Goal: Task Accomplishment & Management: Complete application form

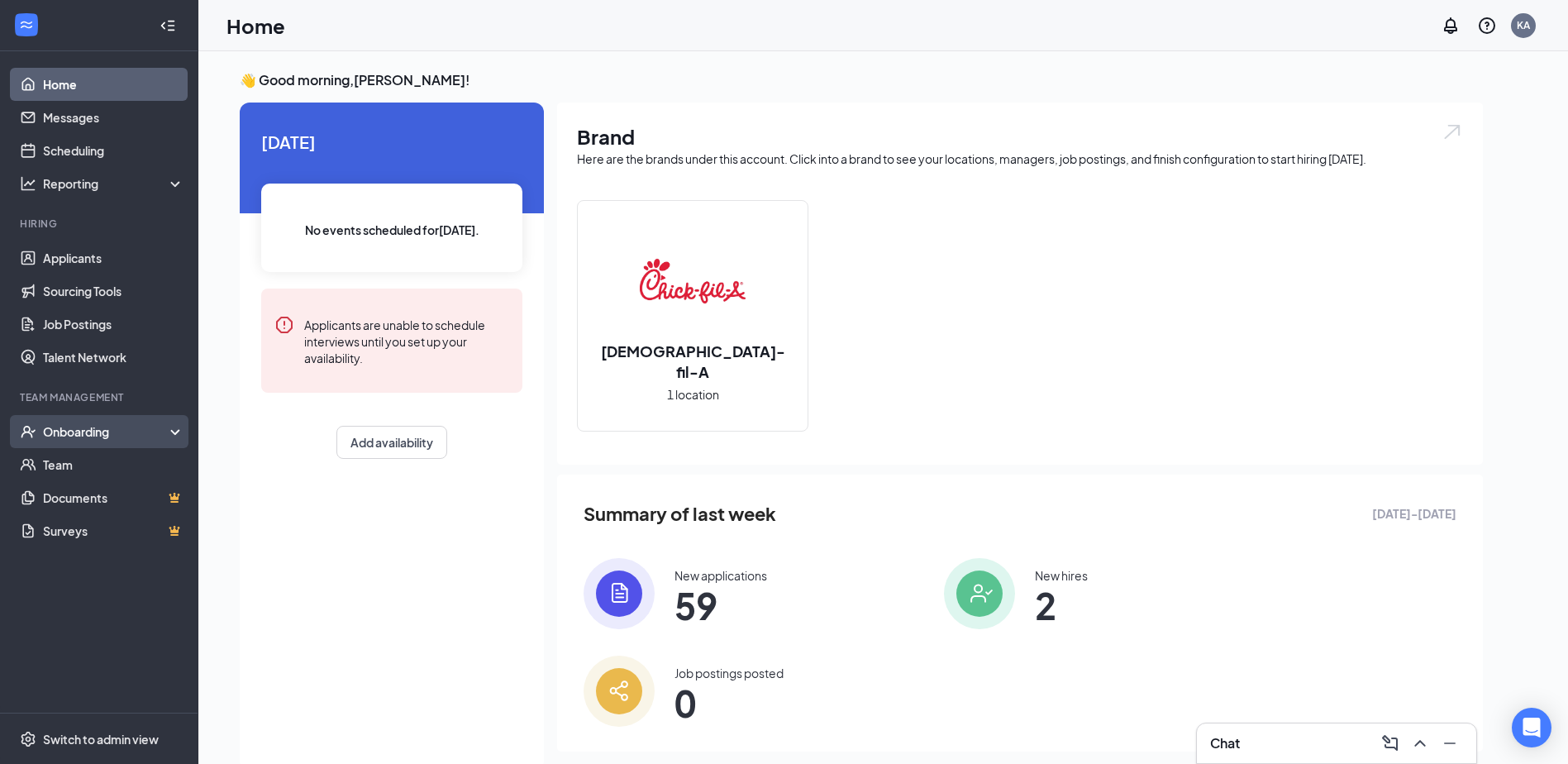
click at [130, 436] on div "Onboarding" at bounding box center [106, 432] width 127 height 17
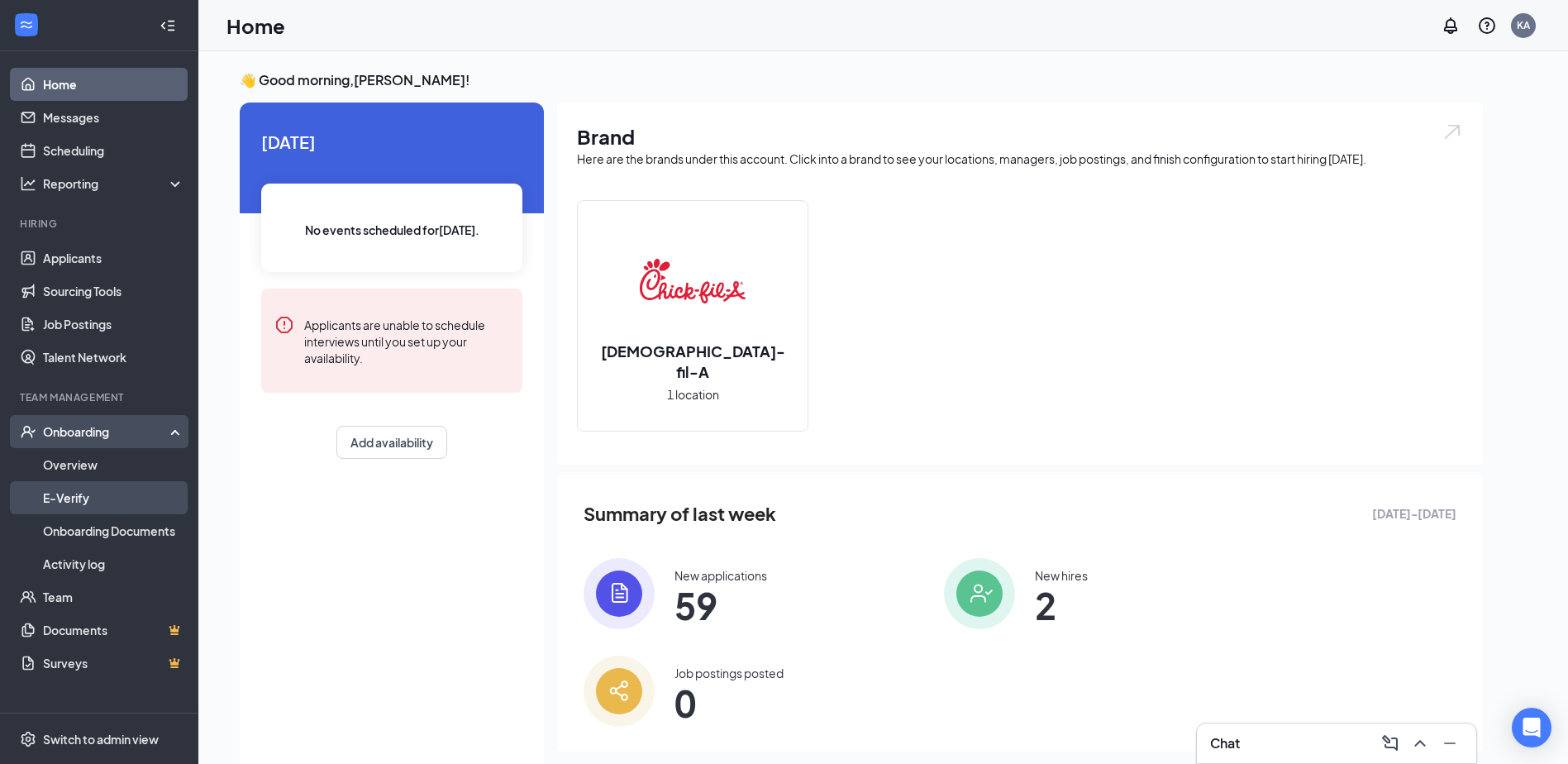
click at [151, 482] on link "E-Verify" at bounding box center [114, 498] width 141 height 33
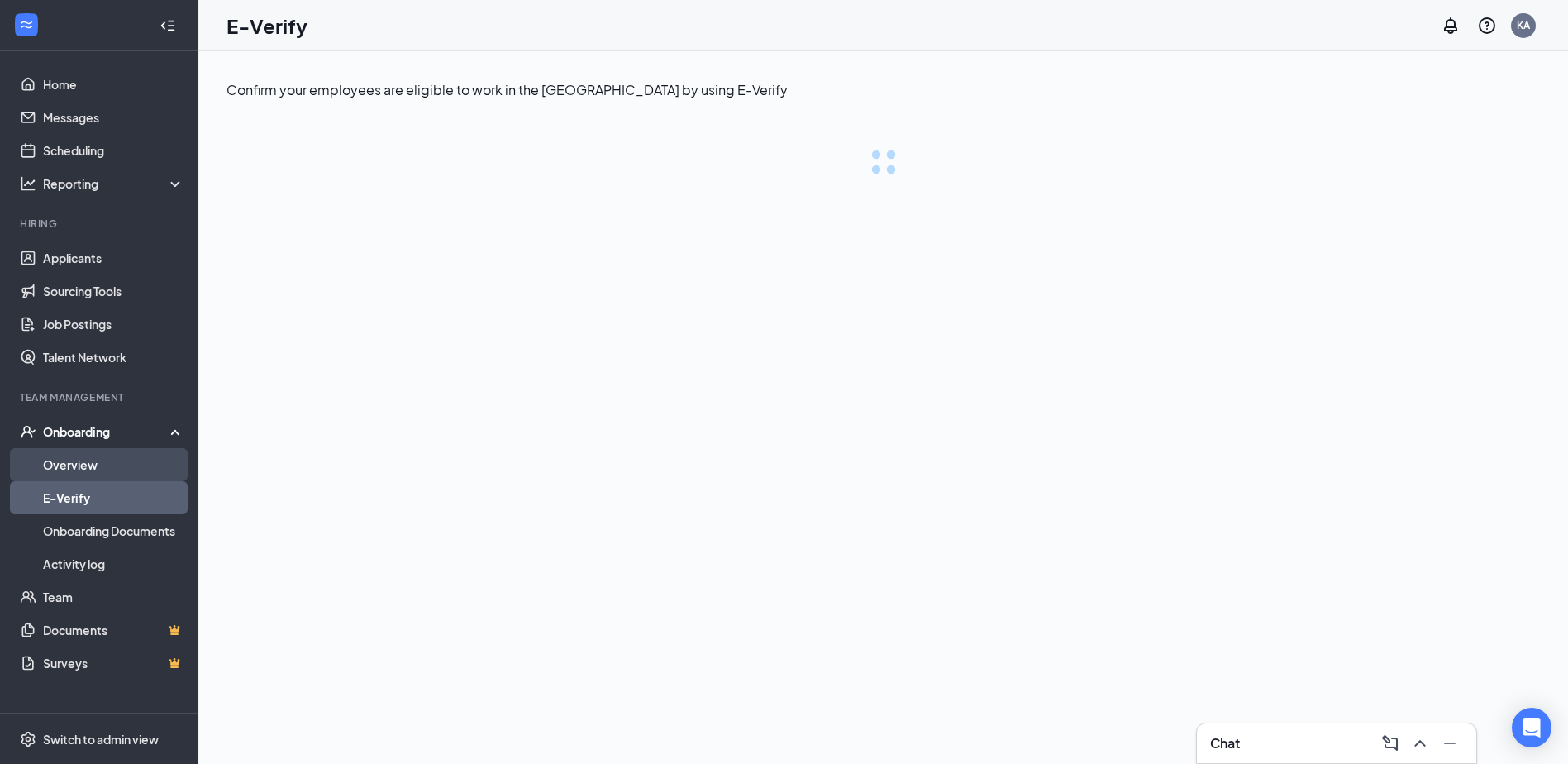
click at [154, 467] on link "Overview" at bounding box center [114, 465] width 141 height 33
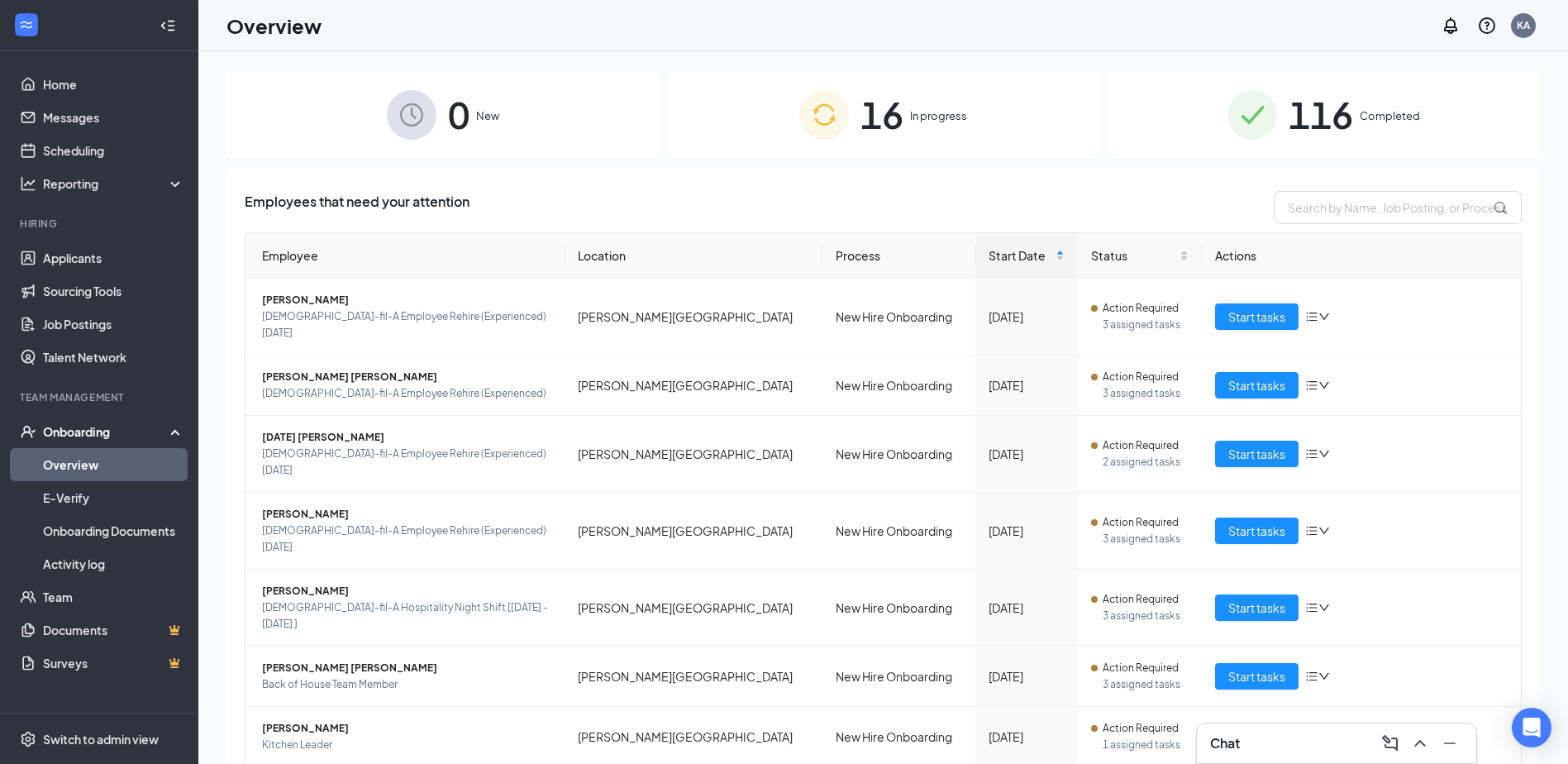
click at [911, 95] on div "16 In progress" at bounding box center [884, 115] width 433 height 87
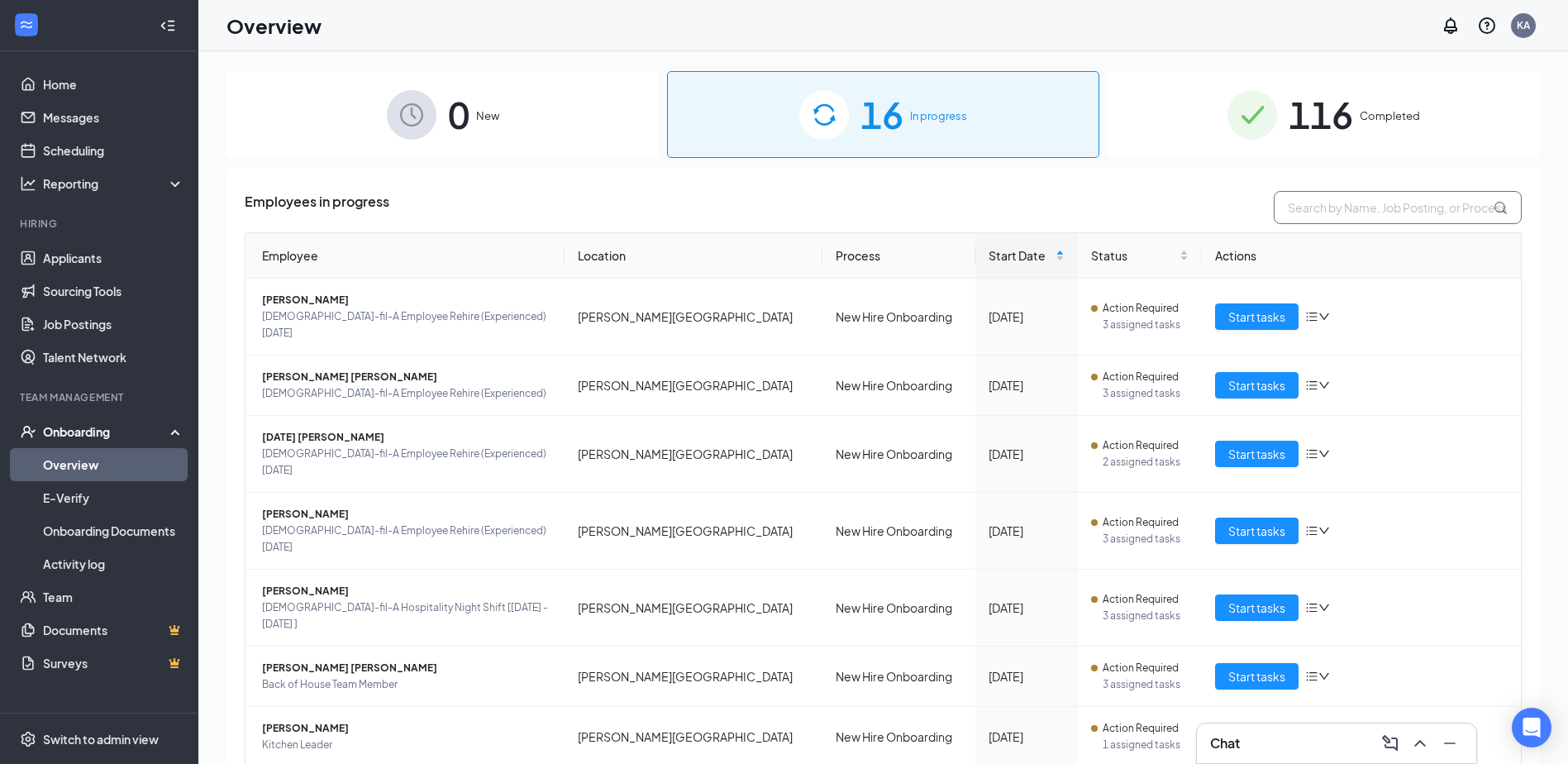
click at [1388, 221] on input "text" at bounding box center [1397, 207] width 248 height 33
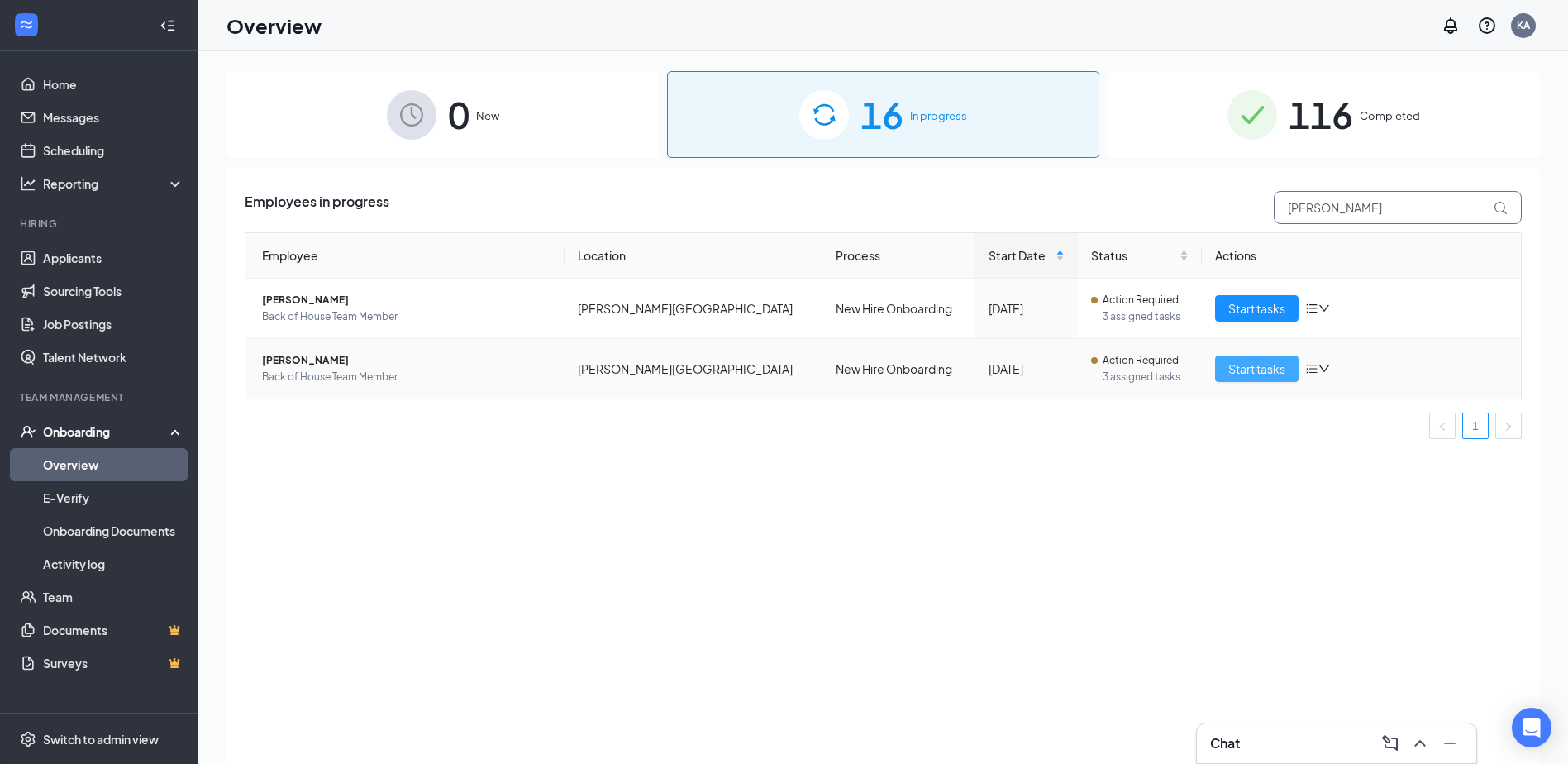
type input "[PERSON_NAME]"
click at [1240, 364] on span "Start tasks" at bounding box center [1257, 369] width 57 height 18
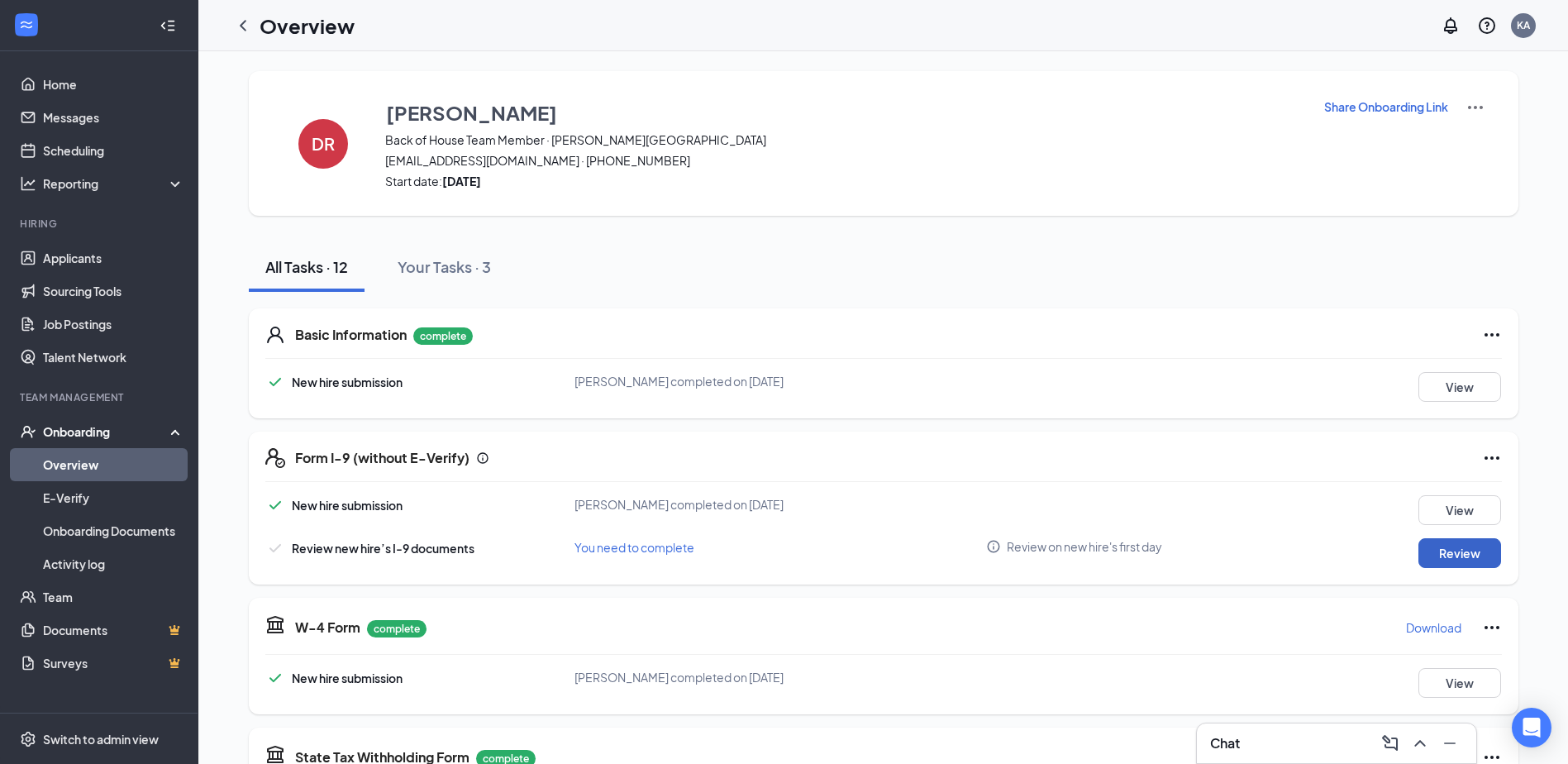
click at [1419, 549] on button "Review" at bounding box center [1460, 553] width 83 height 29
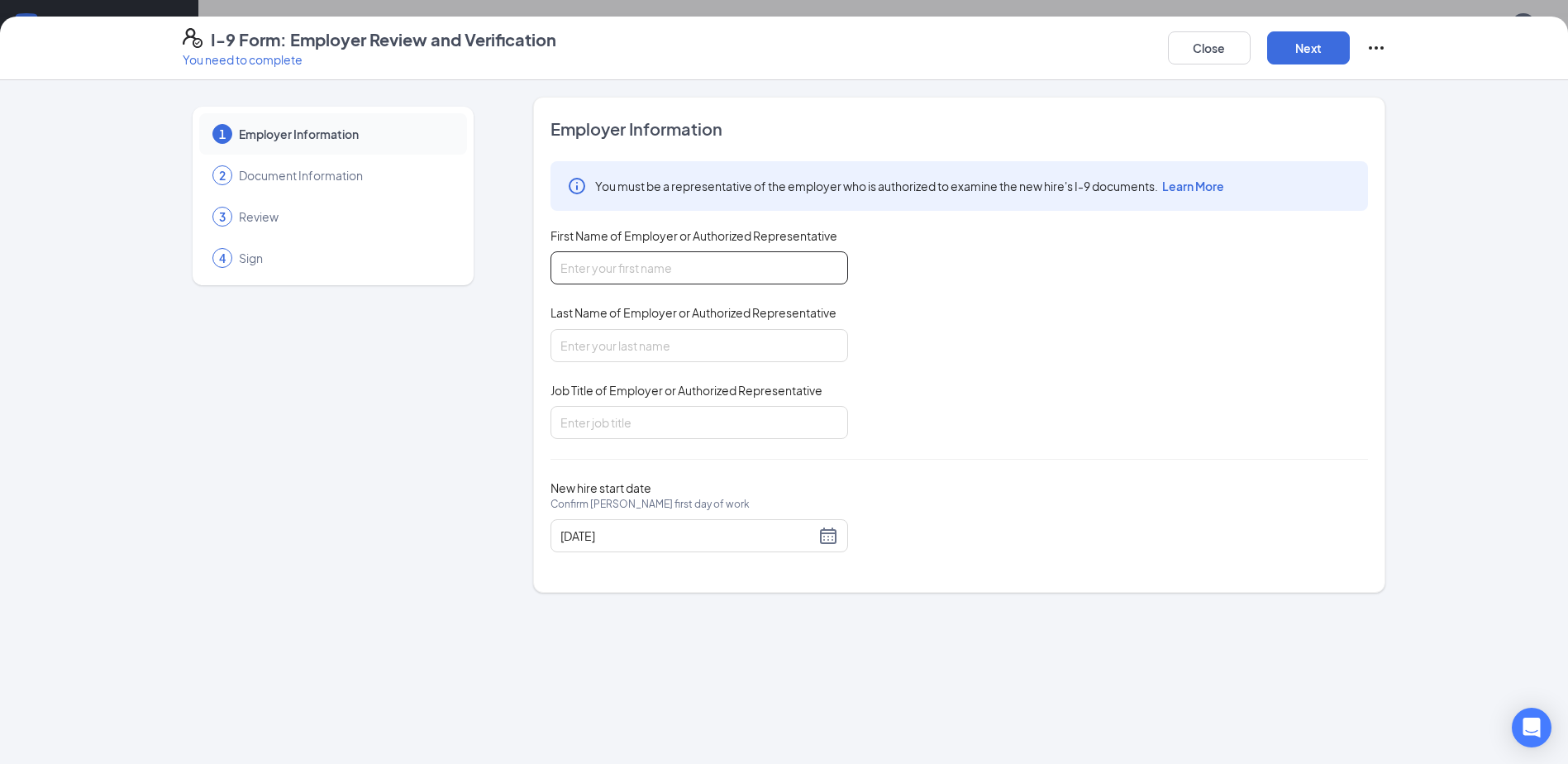
click at [680, 259] on input "First Name of Employer or Authorized Representative" at bounding box center [699, 268] width 298 height 33
type input "[PERSON_NAME]"
click at [689, 348] on input "Last Name of Employer or Authorized Representative" at bounding box center [699, 346] width 298 height 33
type input "[PERSON_NAME]"
click at [682, 423] on input "Job Title of Employer or Authorized Representative" at bounding box center [699, 423] width 298 height 33
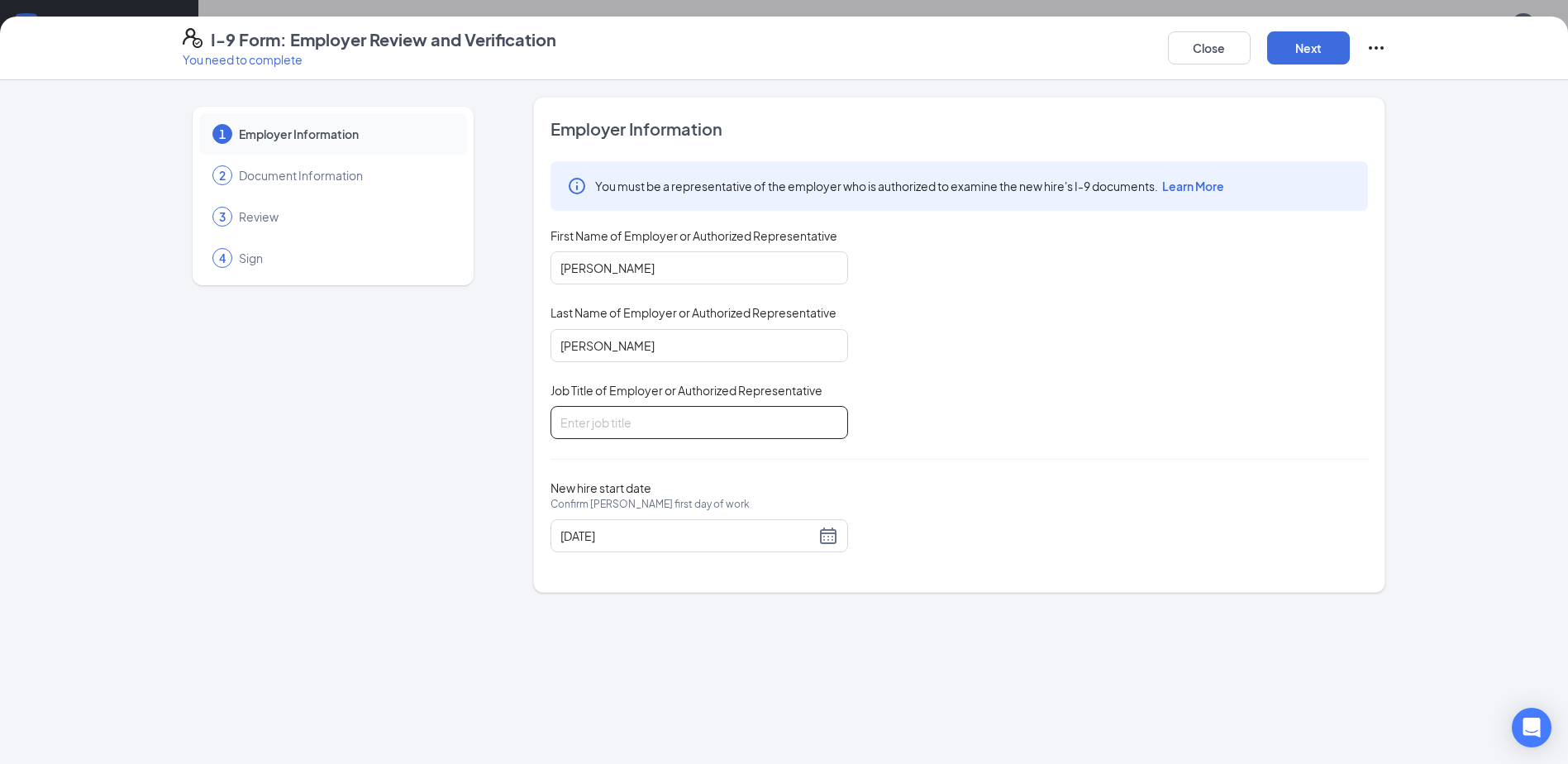
type input "Director"
click at [834, 543] on div "[DATE]" at bounding box center [699, 536] width 278 height 20
click at [1062, 492] on div "New hire start date Confirm [PERSON_NAME] first day of work [DATE]" at bounding box center [959, 516] width 818 height 72
click at [1308, 54] on button "Next" at bounding box center [1309, 48] width 83 height 33
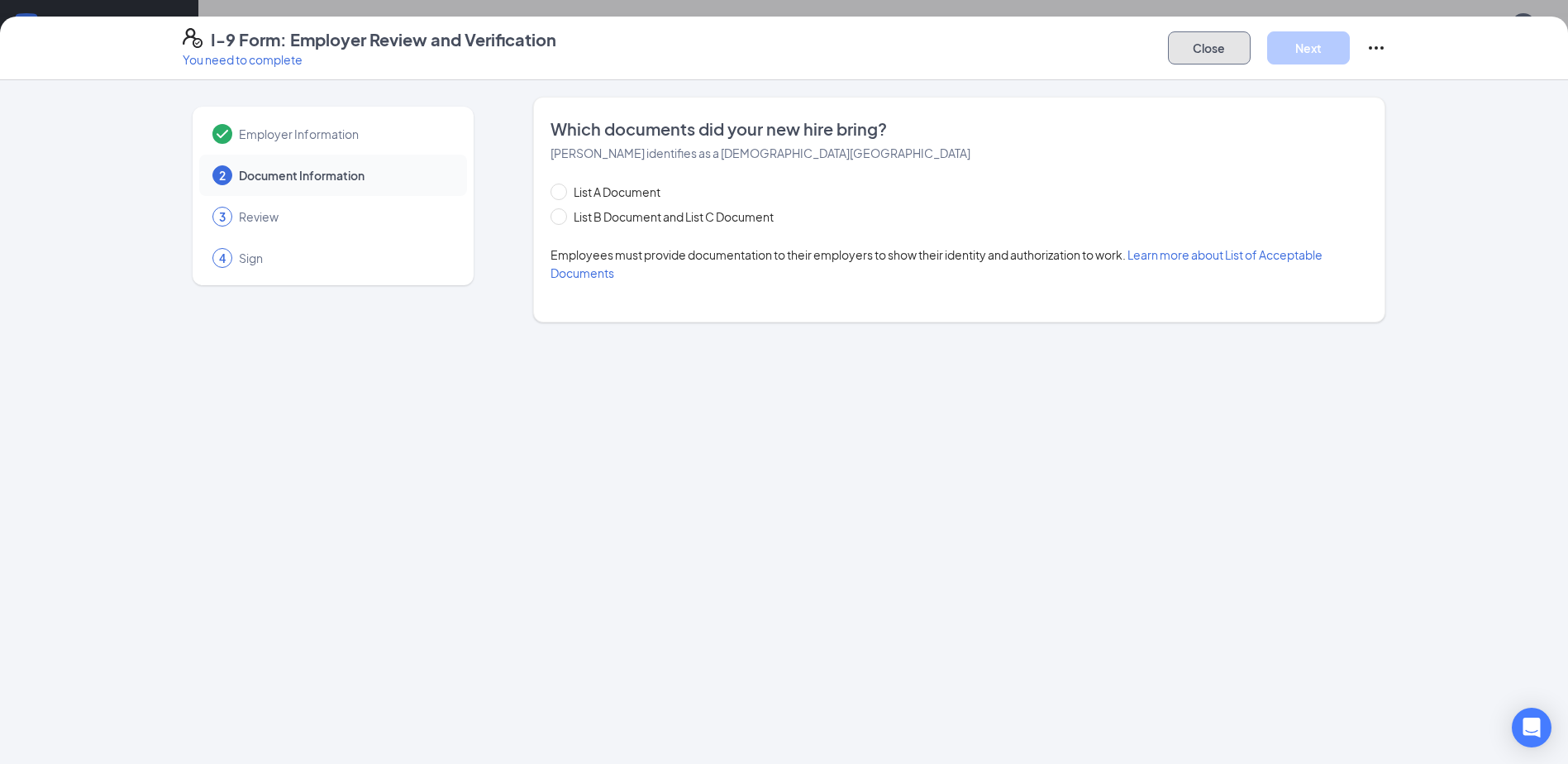
click at [1209, 43] on button "Close" at bounding box center [1209, 48] width 83 height 33
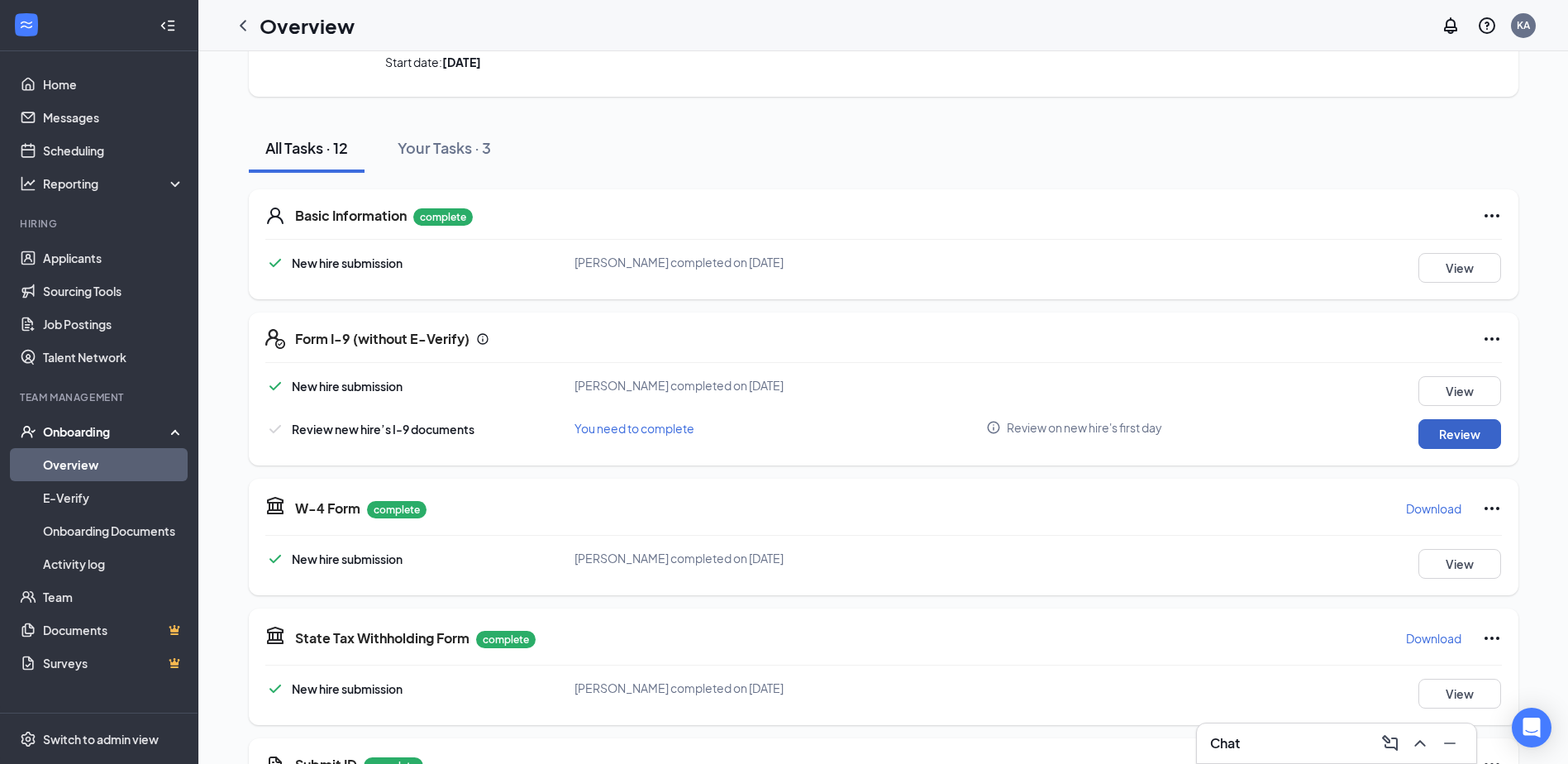
scroll to position [165, 0]
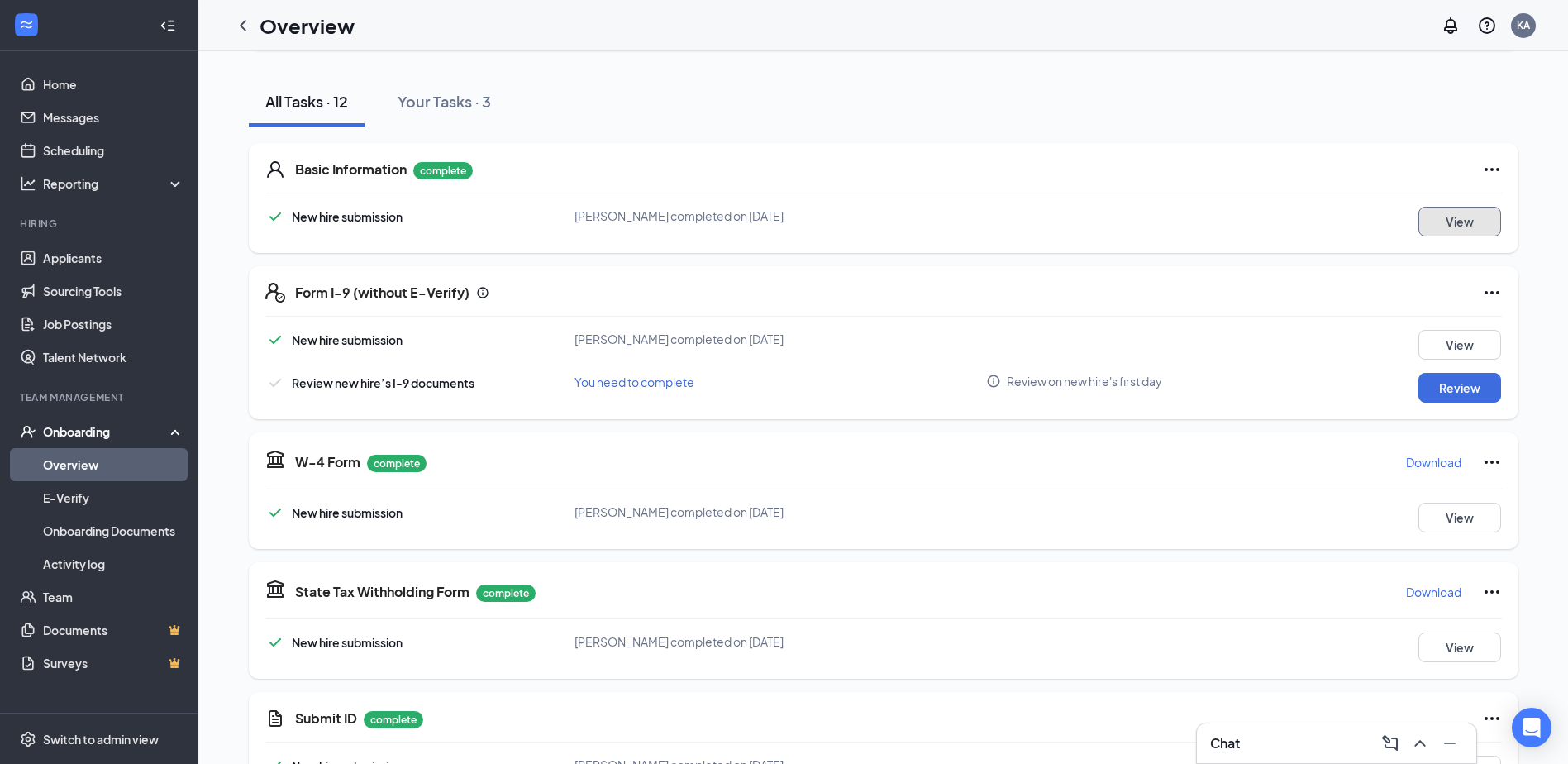
click at [1474, 218] on button "View" at bounding box center [1460, 221] width 83 height 29
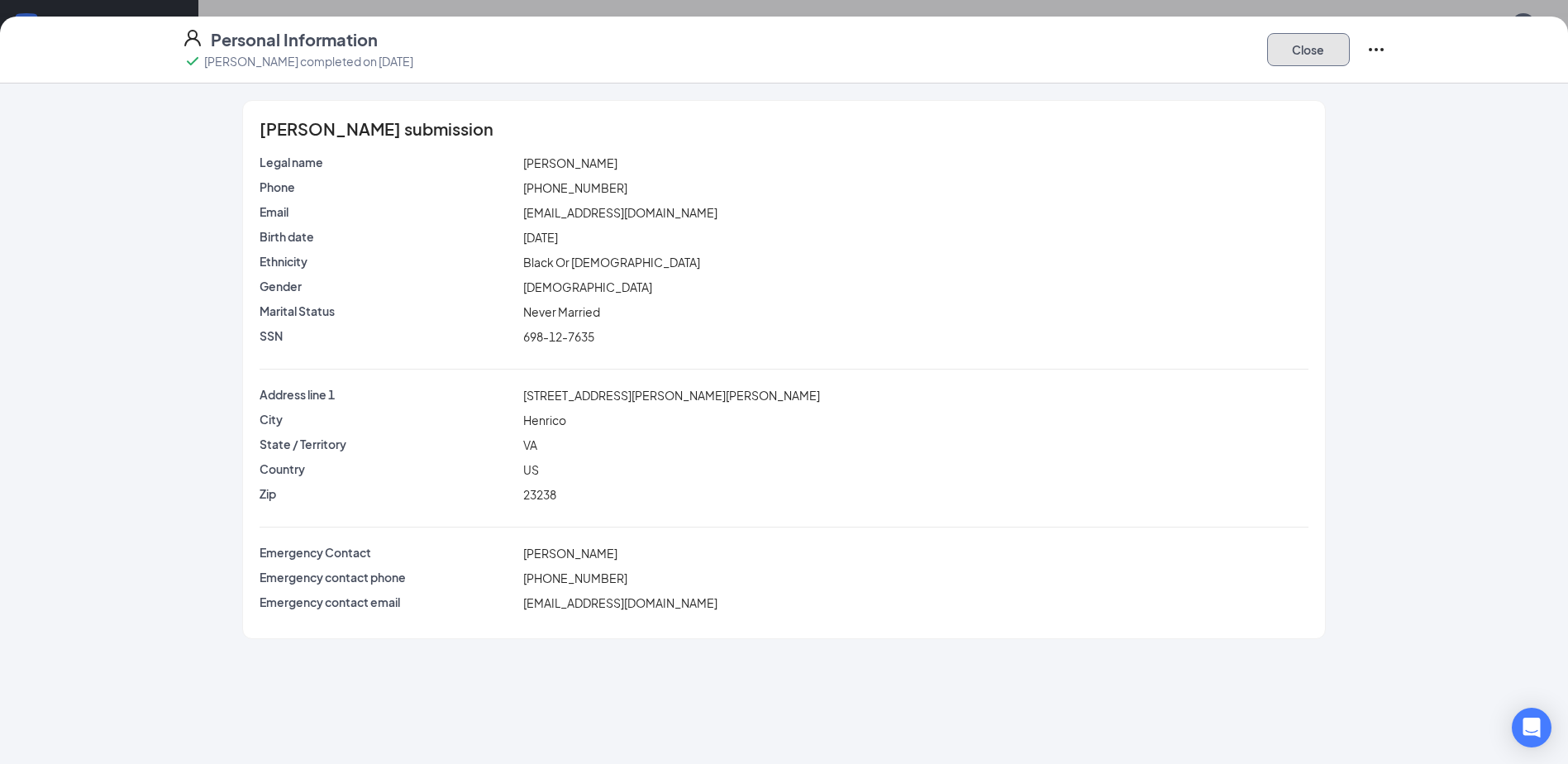
click at [1314, 50] on button "Close" at bounding box center [1309, 50] width 83 height 33
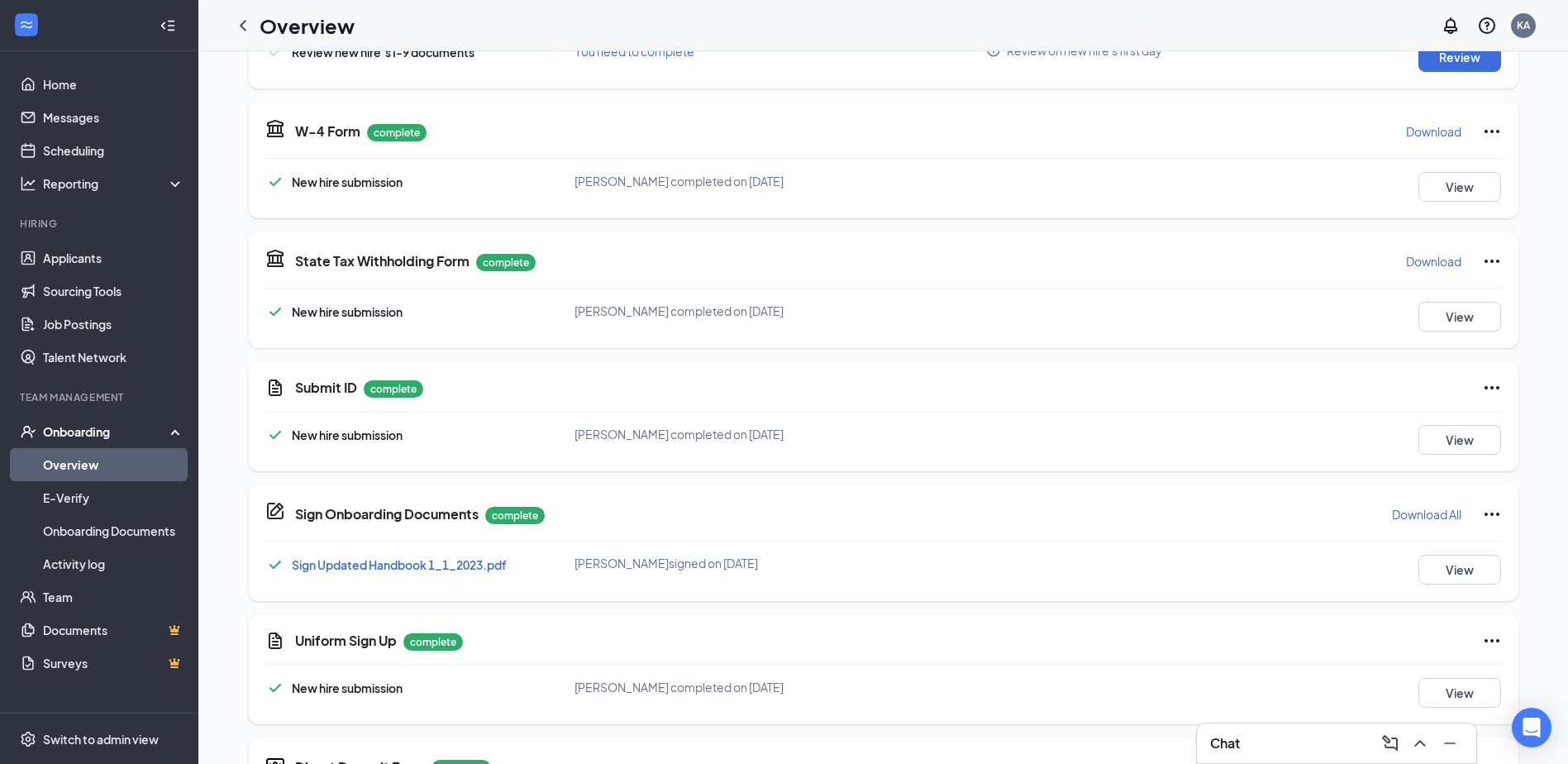
scroll to position [579, 0]
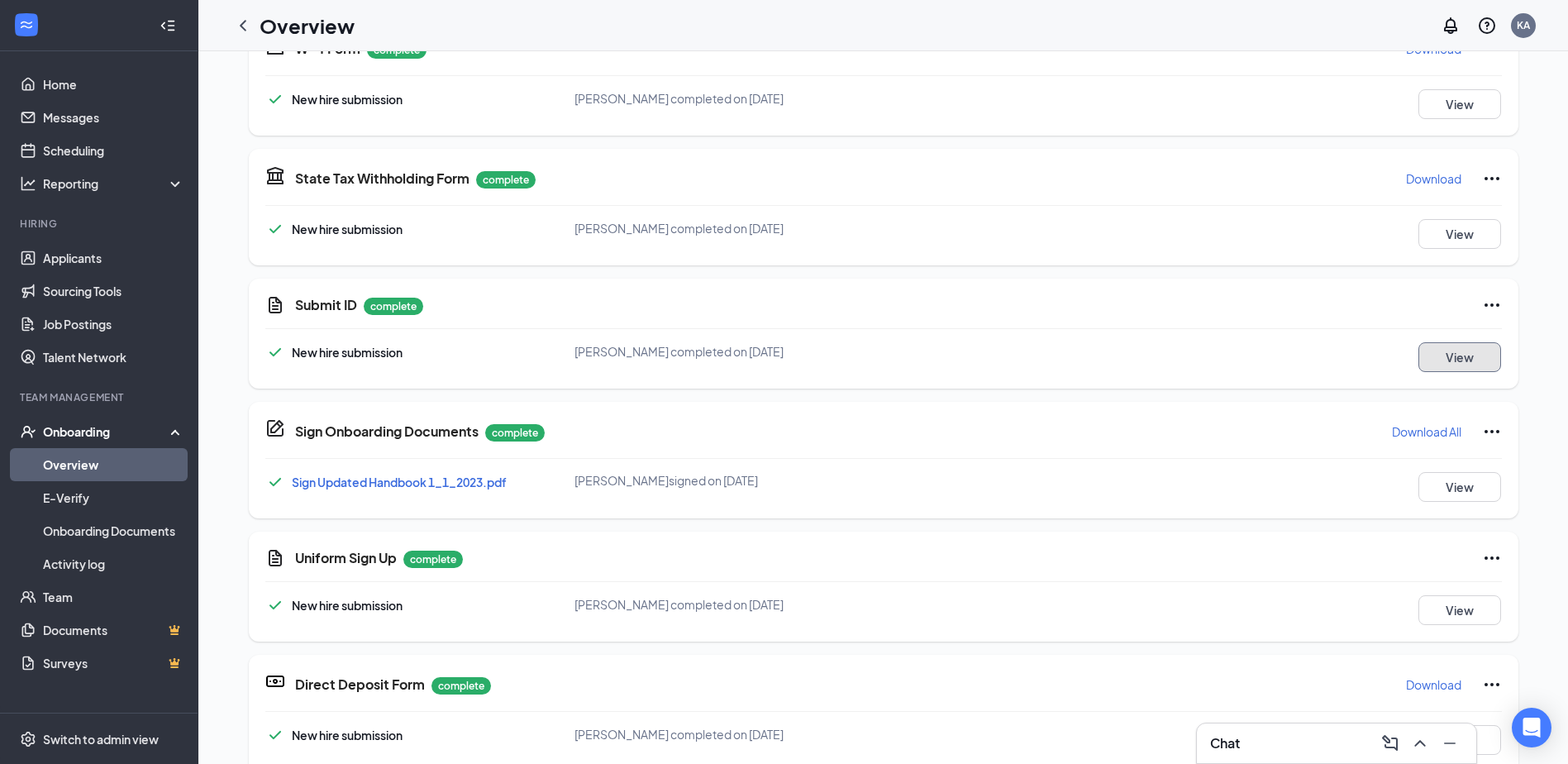
click at [1453, 355] on button "View" at bounding box center [1460, 357] width 83 height 29
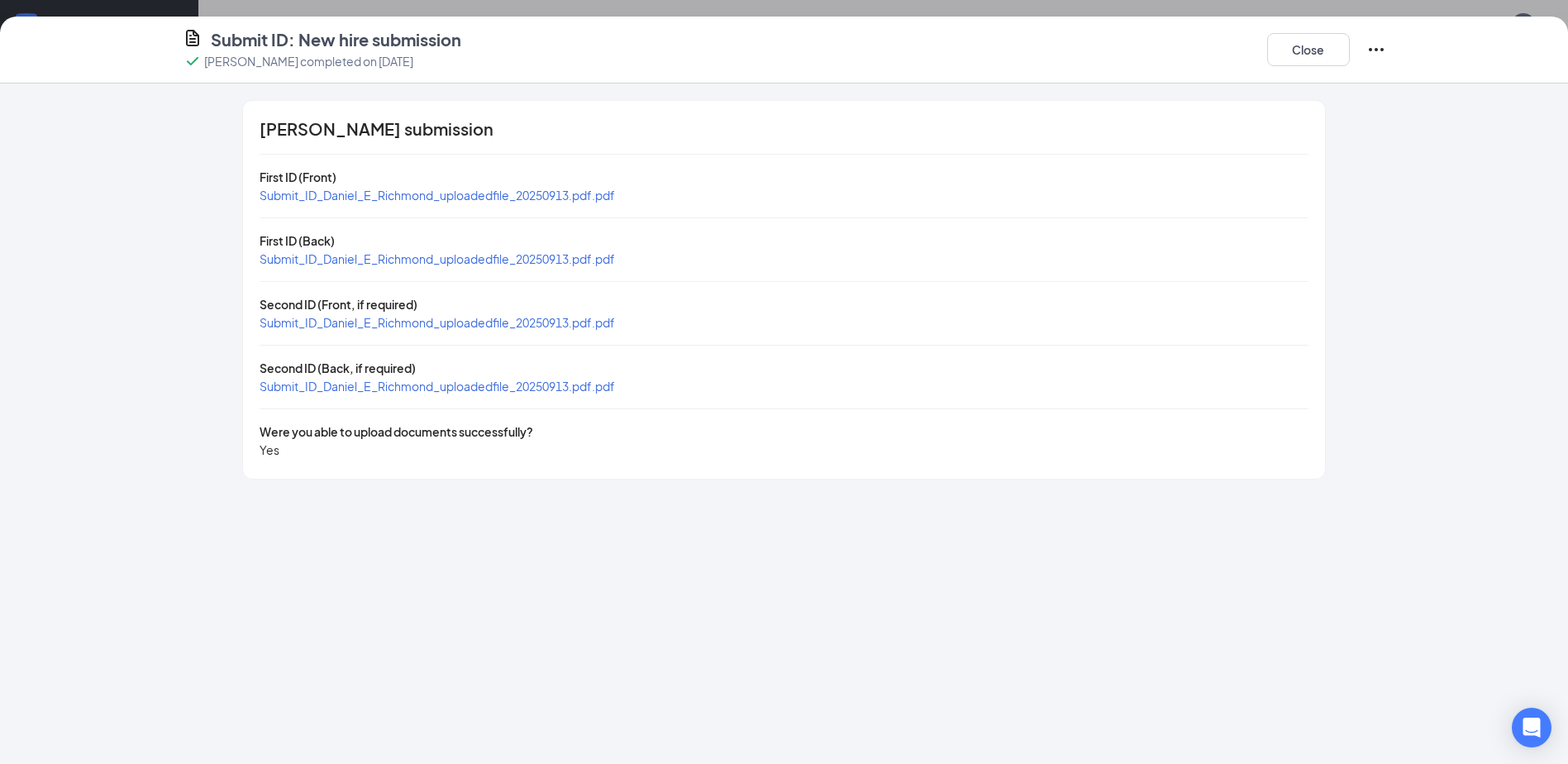
click at [486, 205] on div "[PERSON_NAME] submission First ID (Front) Submit_ID_Daniel_E_Richmond_uploadedf…" at bounding box center [783, 290] width 1081 height 378
click at [488, 197] on span "Submit_ID_Daniel_E_Richmond_uploadedfile_20250913.pdf.pdf" at bounding box center [437, 195] width 356 height 15
click at [484, 254] on span "Submit_ID_Daniel_E_Richmond_uploadedfile_20250913.pdf.pdf" at bounding box center [437, 259] width 356 height 15
click at [449, 314] on div "Submit_ID_Daniel_E_Richmond_uploadedfile_20250913.pdf.pdf" at bounding box center [437, 323] width 356 height 18
click at [449, 316] on span "Submit_ID_Daniel_E_Richmond_uploadedfile_20250913.pdf.pdf" at bounding box center [437, 322] width 356 height 15
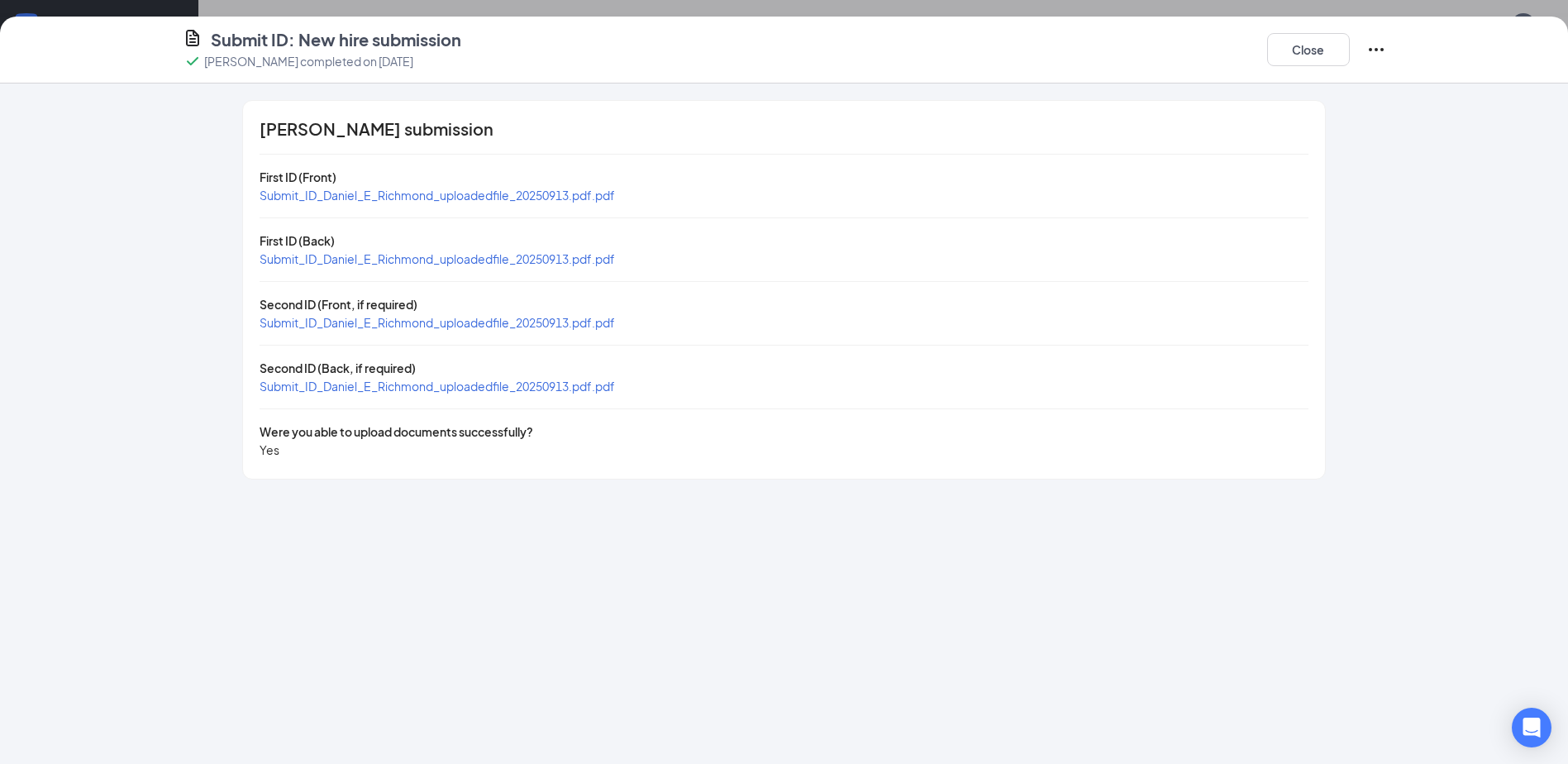
click at [414, 391] on span "Submit_ID_Daniel_E_Richmond_uploadedfile_20250913.pdf.pdf" at bounding box center [437, 386] width 356 height 15
click at [425, 192] on span "Submit_ID_Daniel_E_Richmond_uploadedfile_20250913.pdf.pdf" at bounding box center [437, 195] width 356 height 15
click at [1298, 45] on button "Close" at bounding box center [1309, 50] width 83 height 33
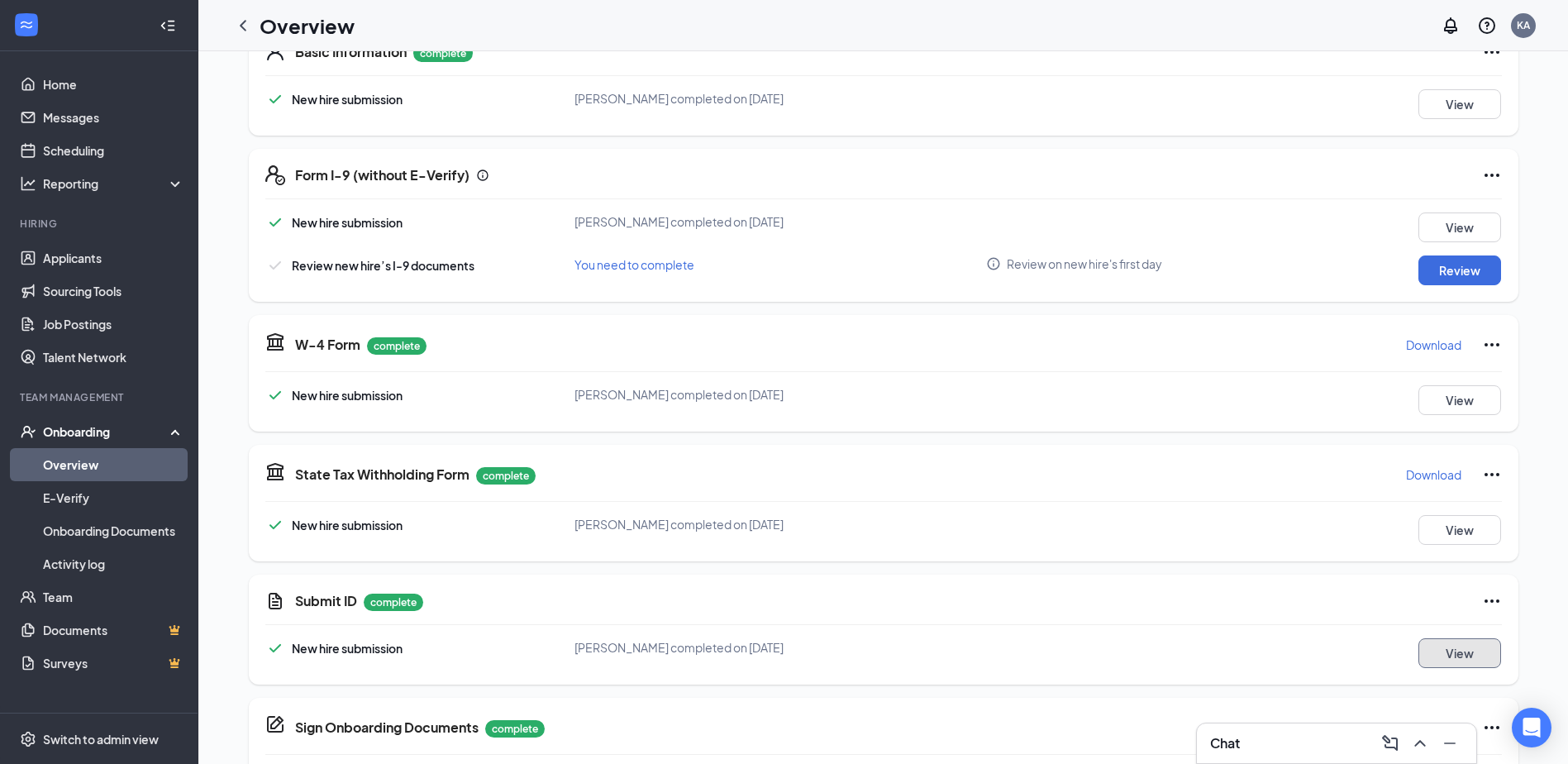
scroll to position [248, 0]
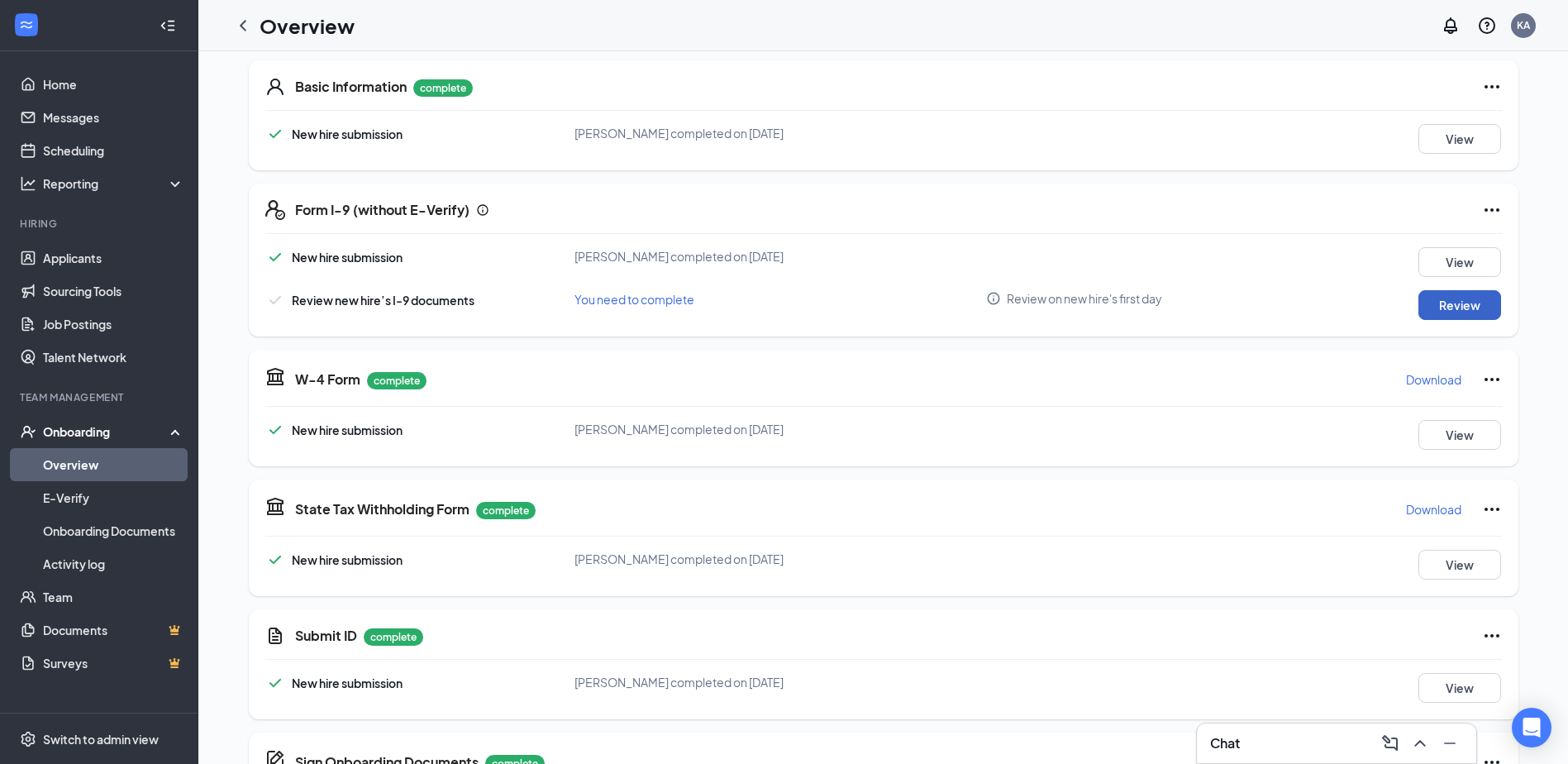
click at [1462, 314] on button "Review" at bounding box center [1460, 304] width 83 height 29
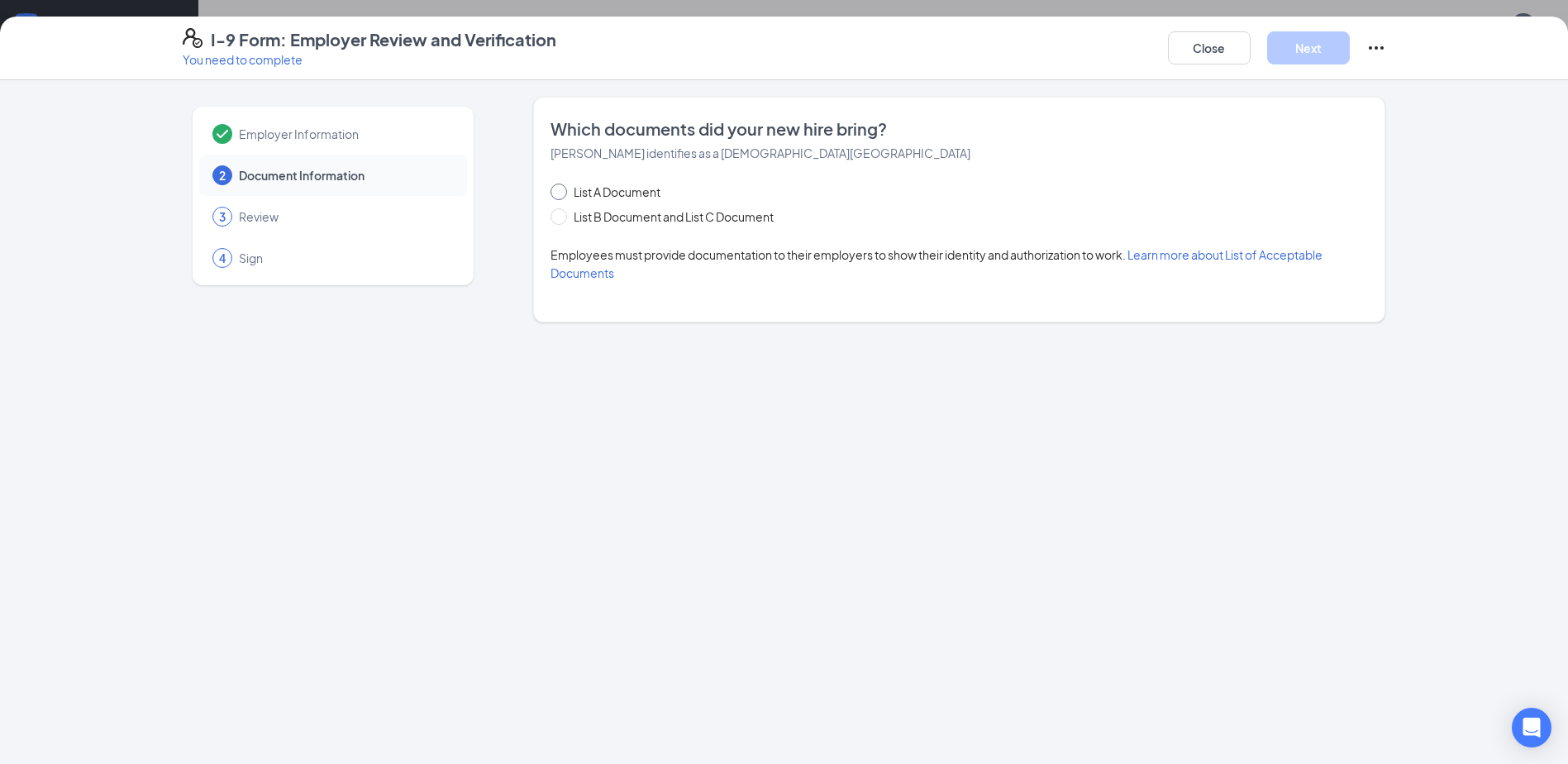
click at [630, 189] on span "List A Document" at bounding box center [616, 192] width 100 height 18
click at [562, 189] on input "List A Document" at bounding box center [556, 189] width 12 height 12
radio input "true"
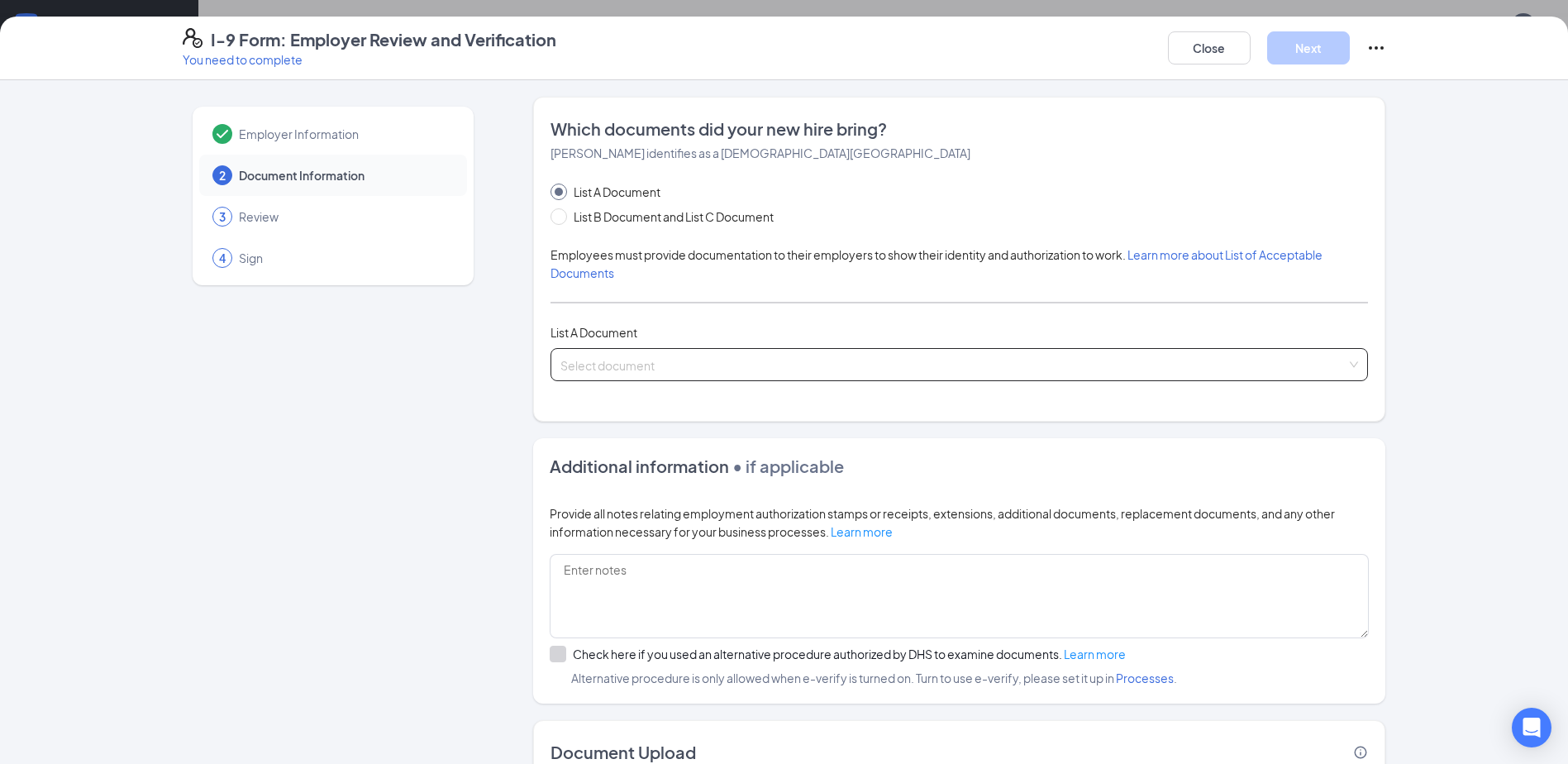
click at [772, 369] on input "search" at bounding box center [953, 360] width 786 height 25
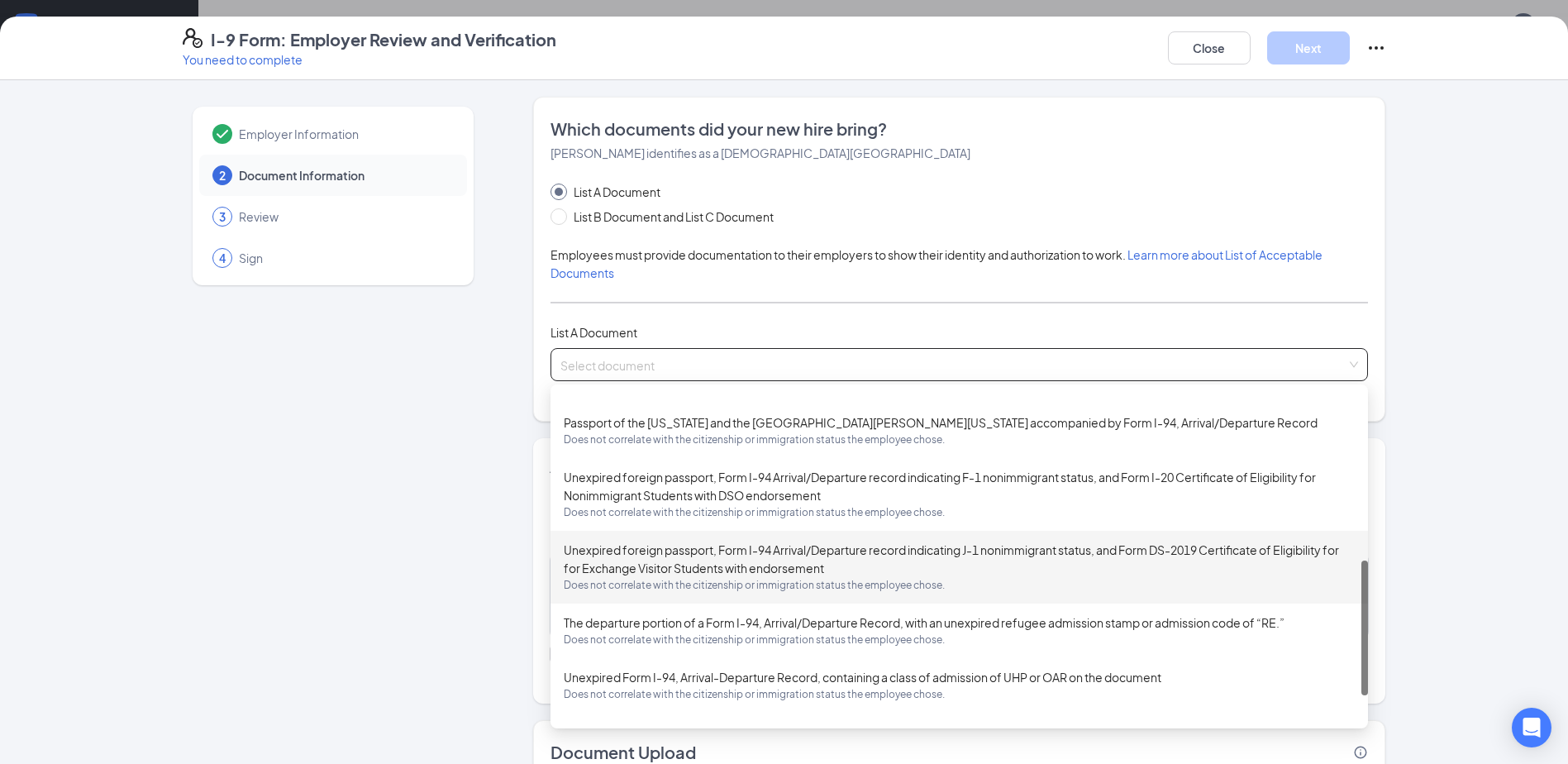
scroll to position [477, 0]
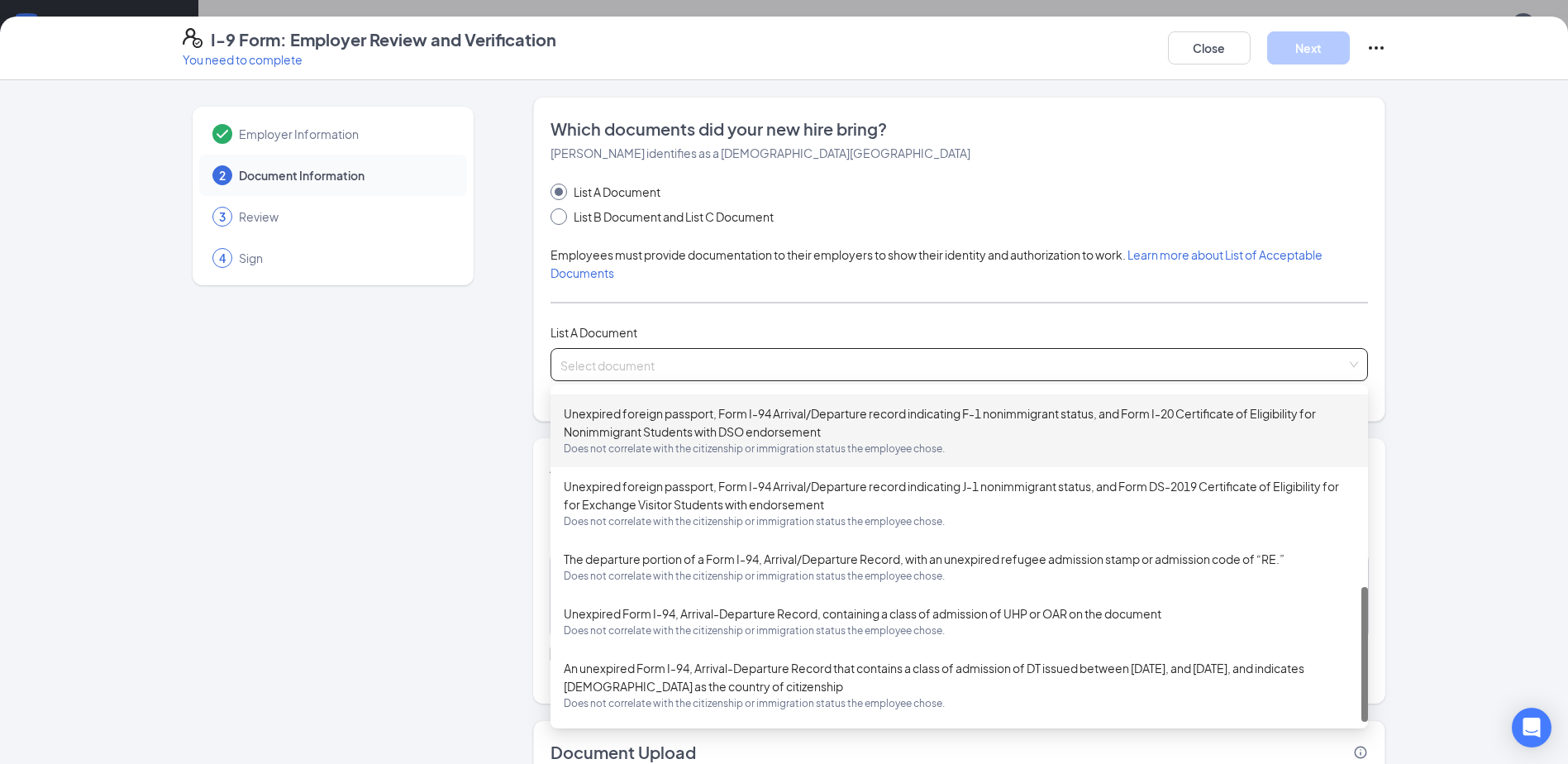
click at [607, 220] on span "List B Document and List C Document" at bounding box center [673, 216] width 214 height 18
click at [562, 220] on input "List B Document and List C Document" at bounding box center [556, 214] width 12 height 12
radio input "true"
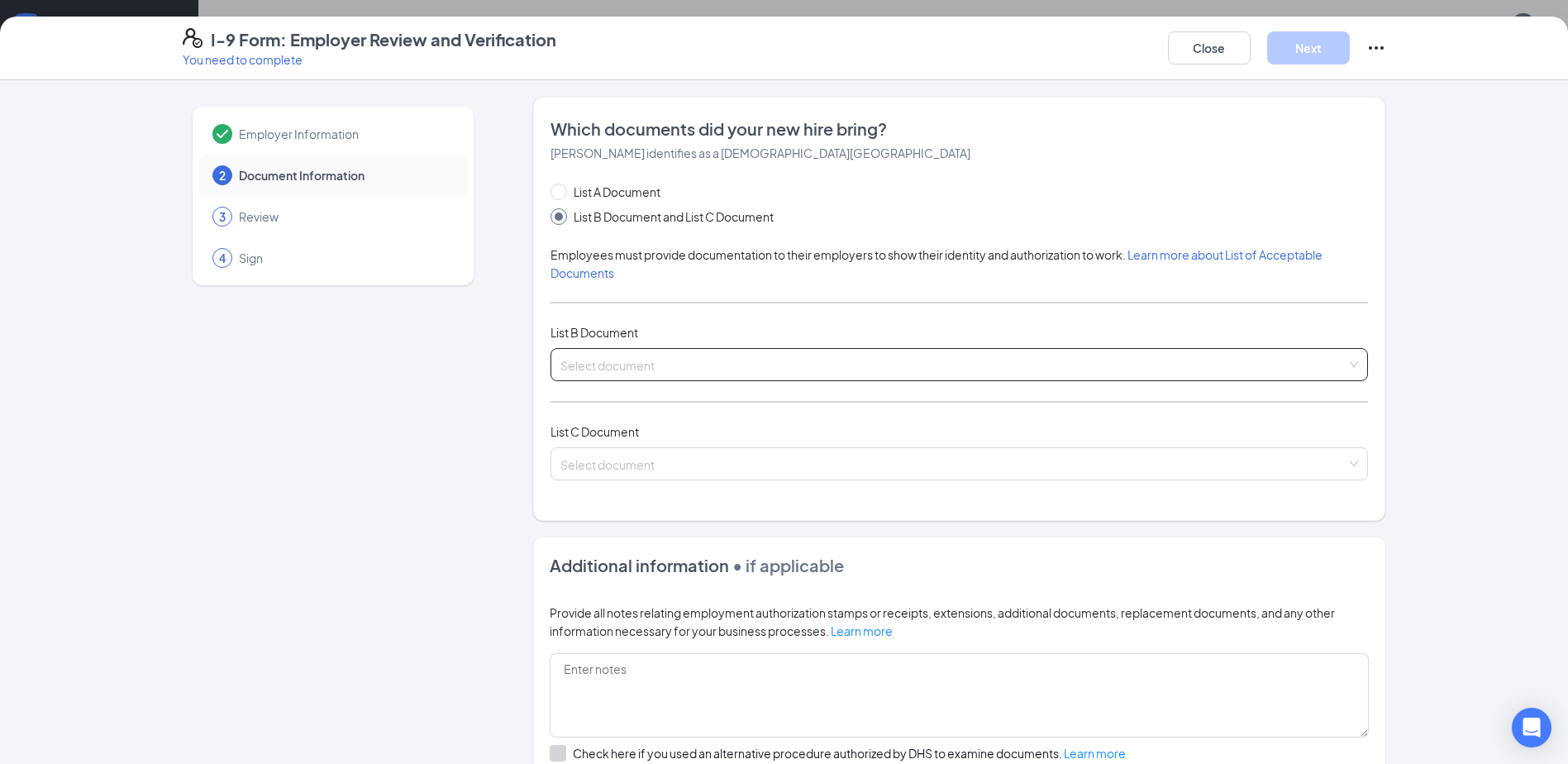
click at [696, 361] on input "search" at bounding box center [953, 360] width 786 height 25
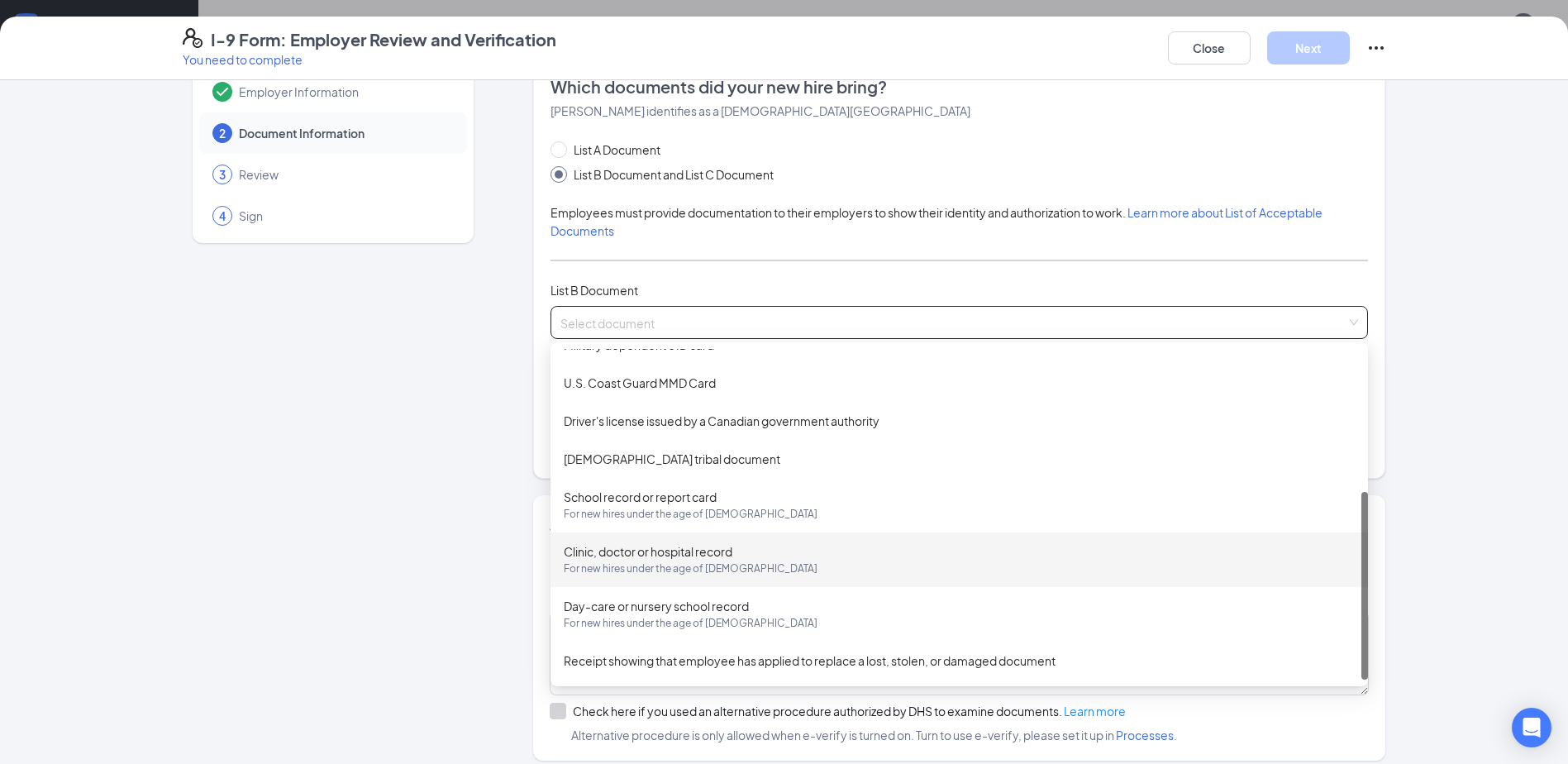
scroll to position [83, 0]
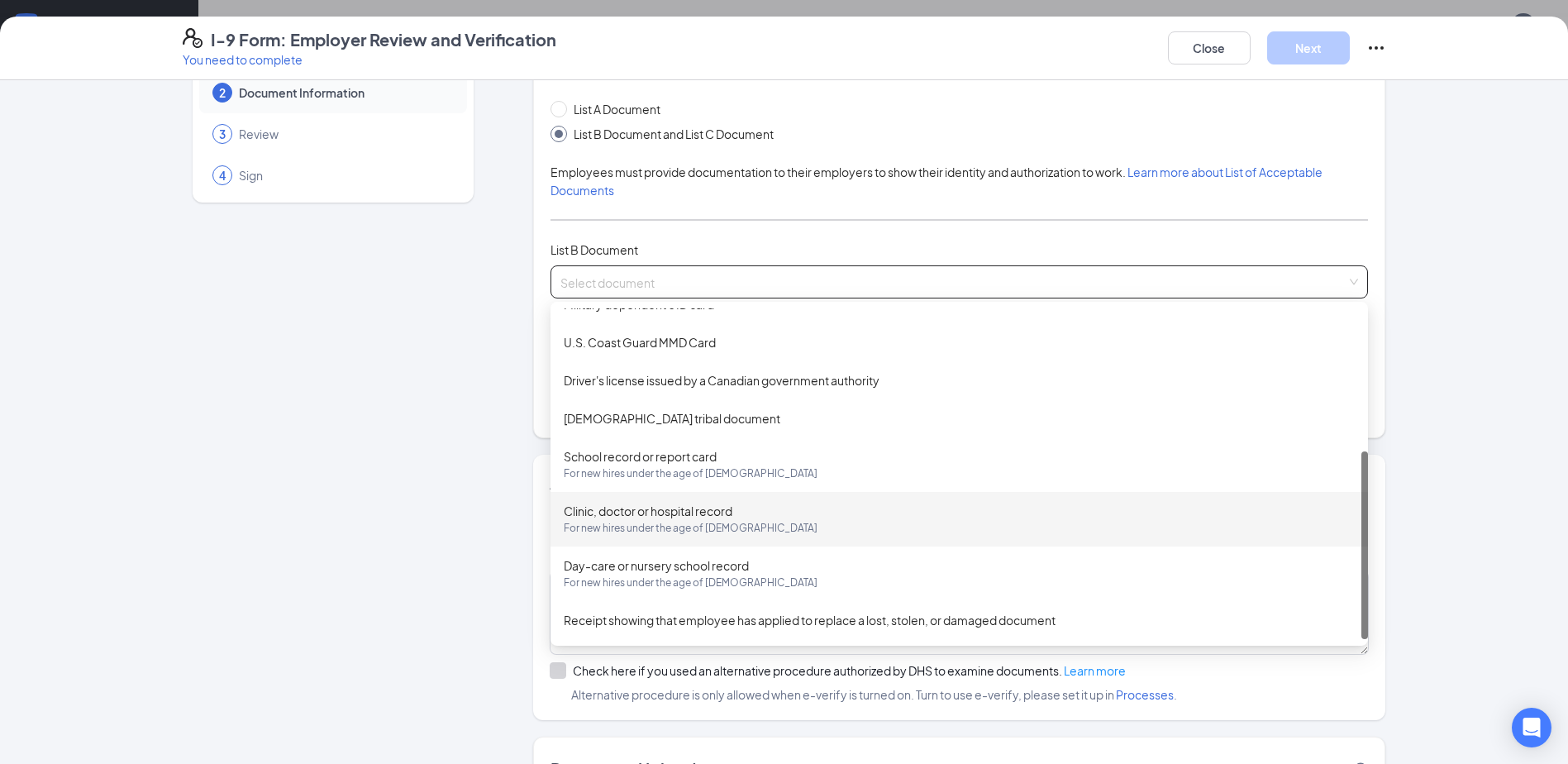
click at [364, 471] on div "Employer Information 2 Document Information 3 Review 4 Sign" at bounding box center [333, 445] width 301 height 863
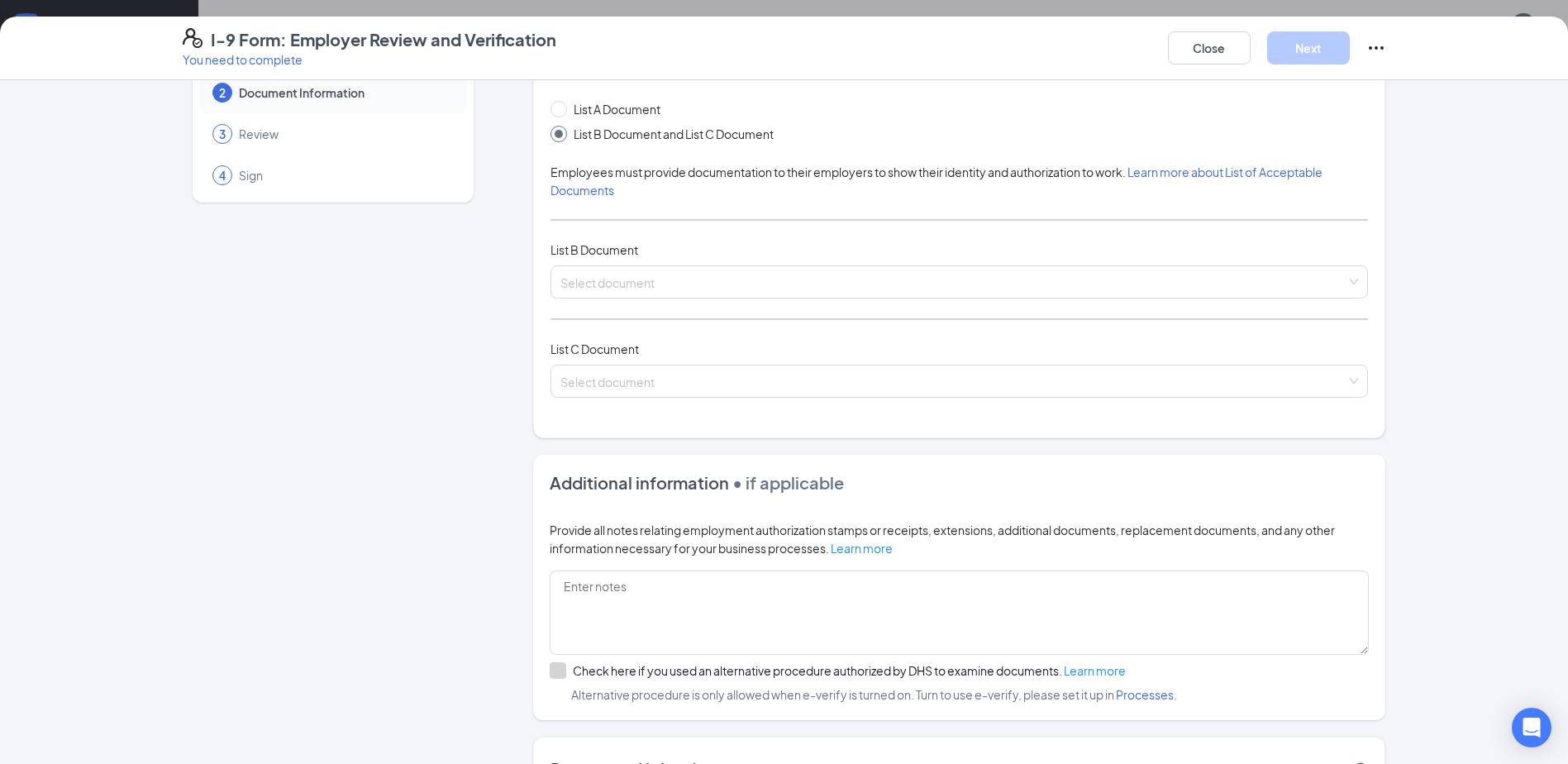
scroll to position [0, 0]
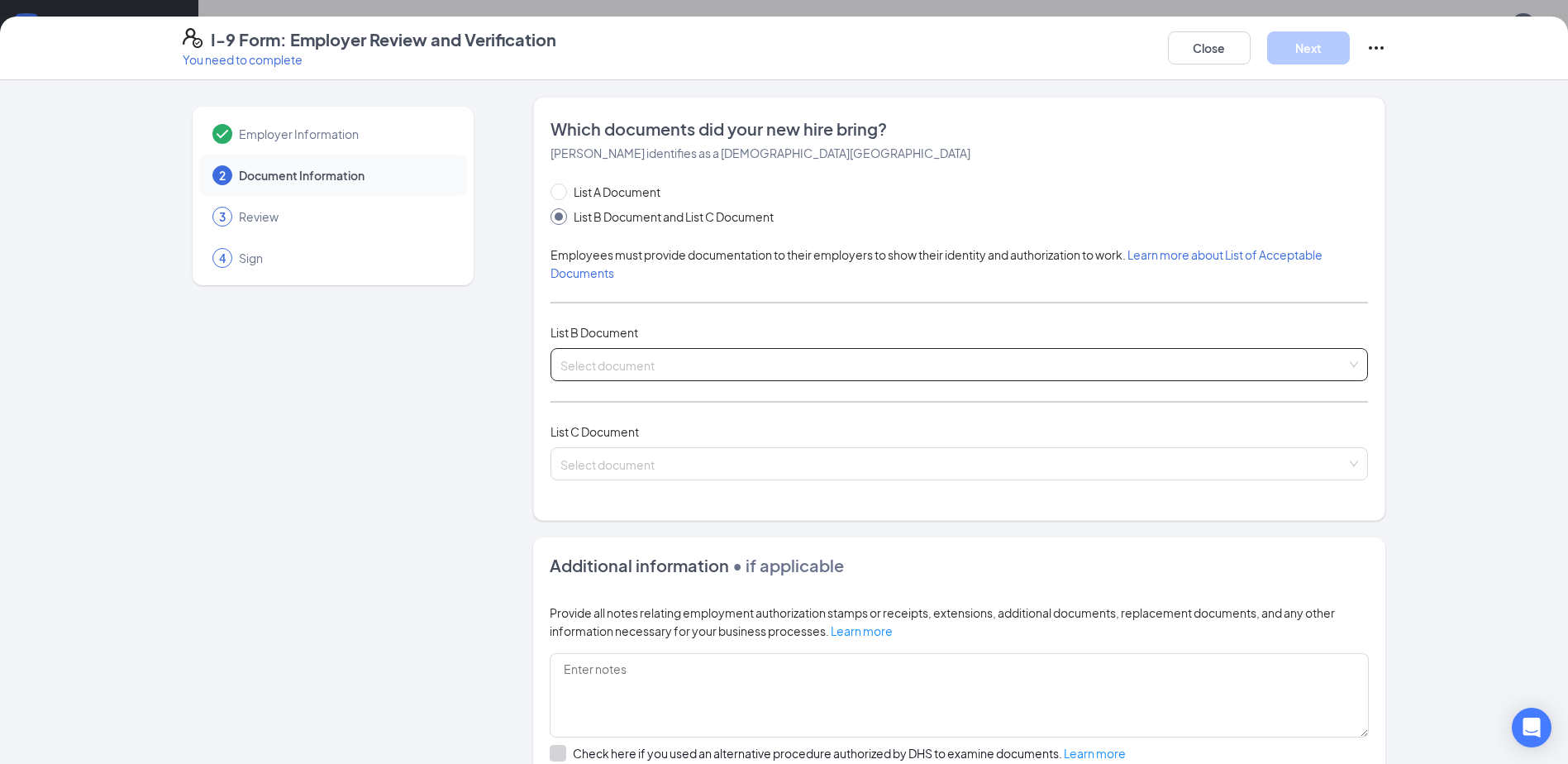
click at [646, 360] on input "search" at bounding box center [953, 360] width 786 height 25
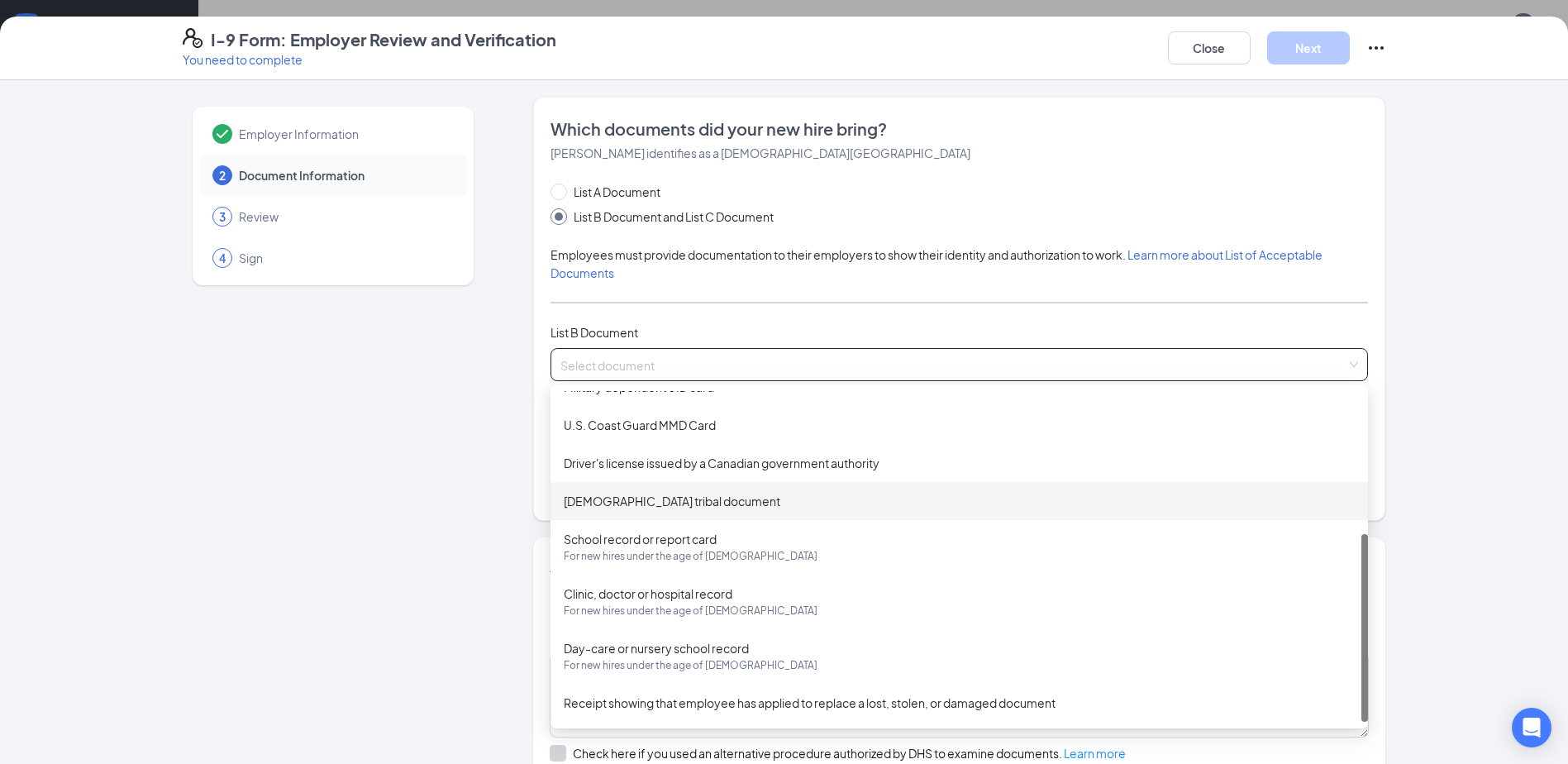
click at [447, 513] on div "Employer Information 2 Document Information 3 Review 4 Sign" at bounding box center [333, 527] width 301 height 863
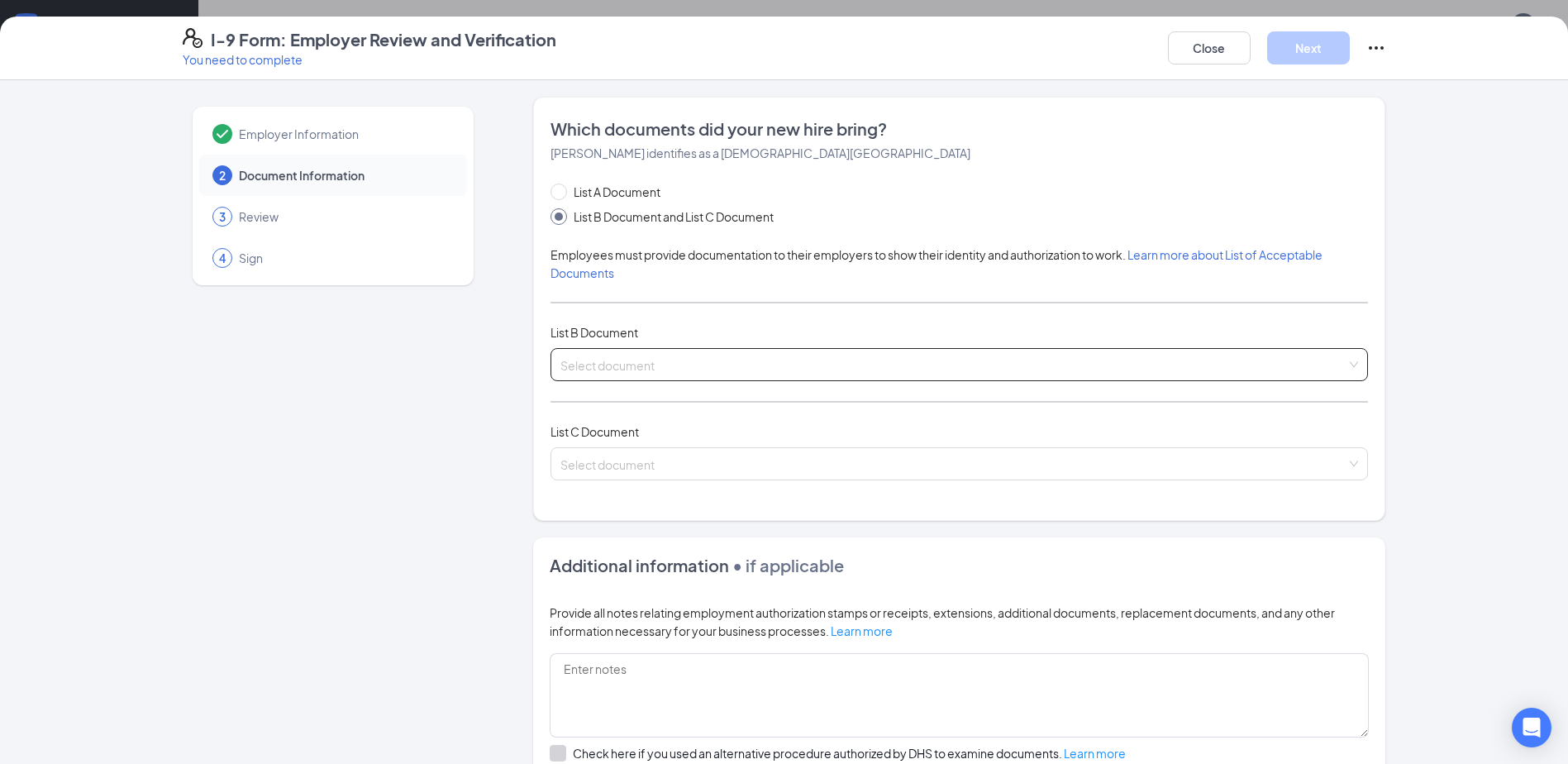
click at [718, 363] on input "search" at bounding box center [953, 360] width 786 height 25
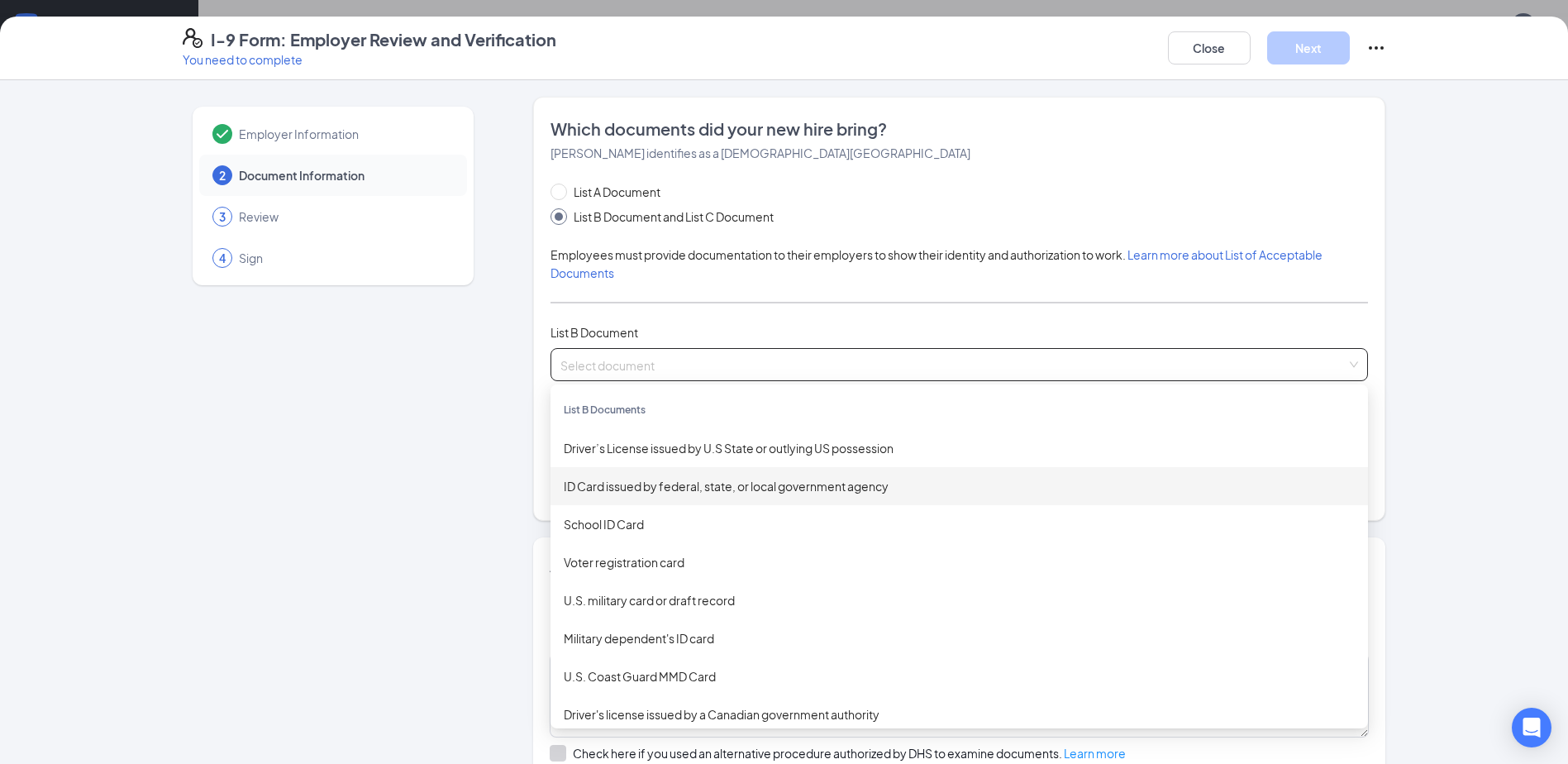
click at [907, 492] on div "ID Card issued by federal, state, or local government agency" at bounding box center [959, 486] width 791 height 18
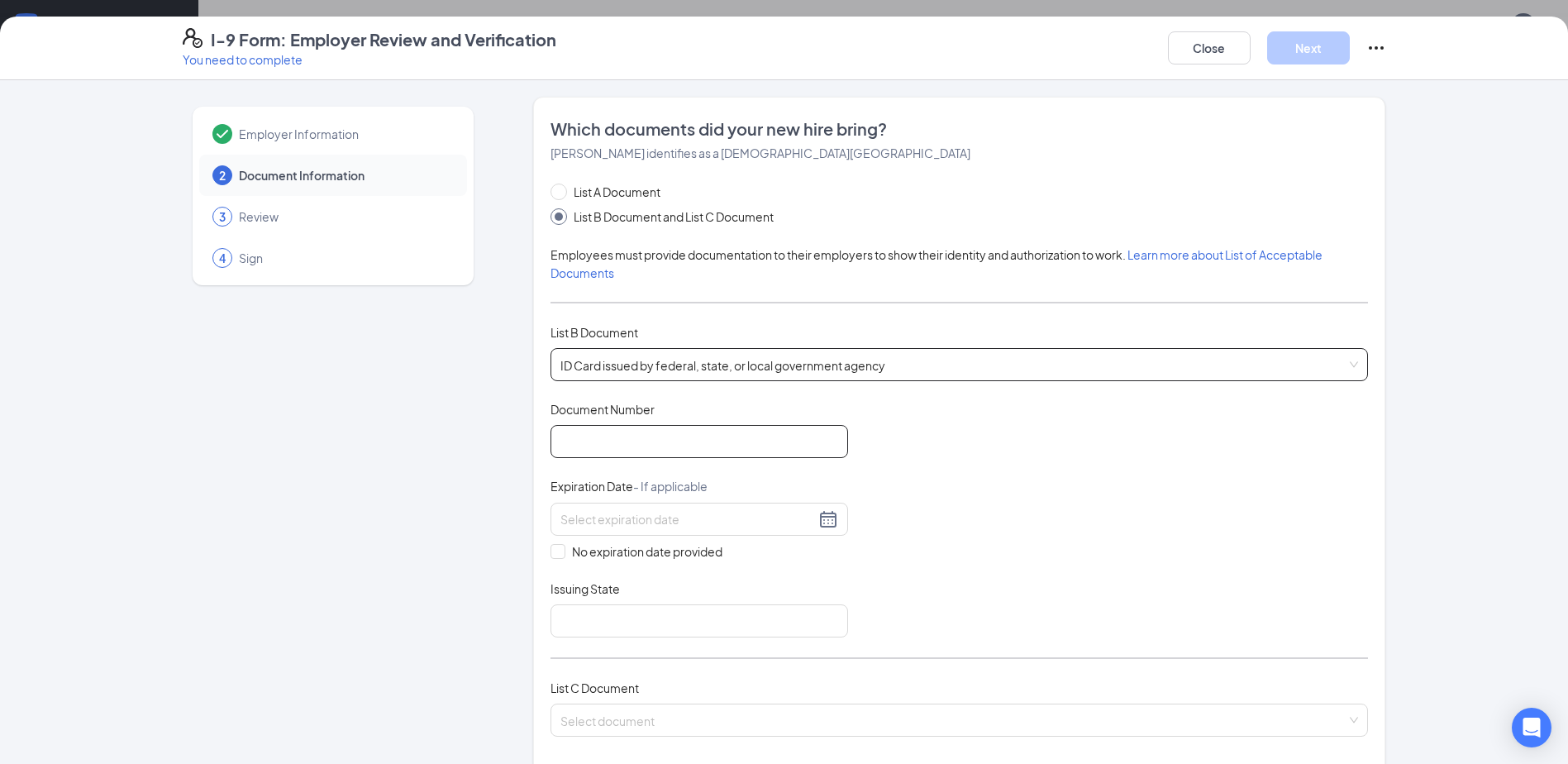
click at [675, 456] on input "Document Number" at bounding box center [699, 441] width 298 height 33
drag, startPoint x: 1202, startPoint y: 454, endPoint x: 1142, endPoint y: 477, distance: 64.3
click at [1202, 454] on div "Document Title ID Card issued by federal, state, or local government agency Doc…" at bounding box center [959, 519] width 818 height 237
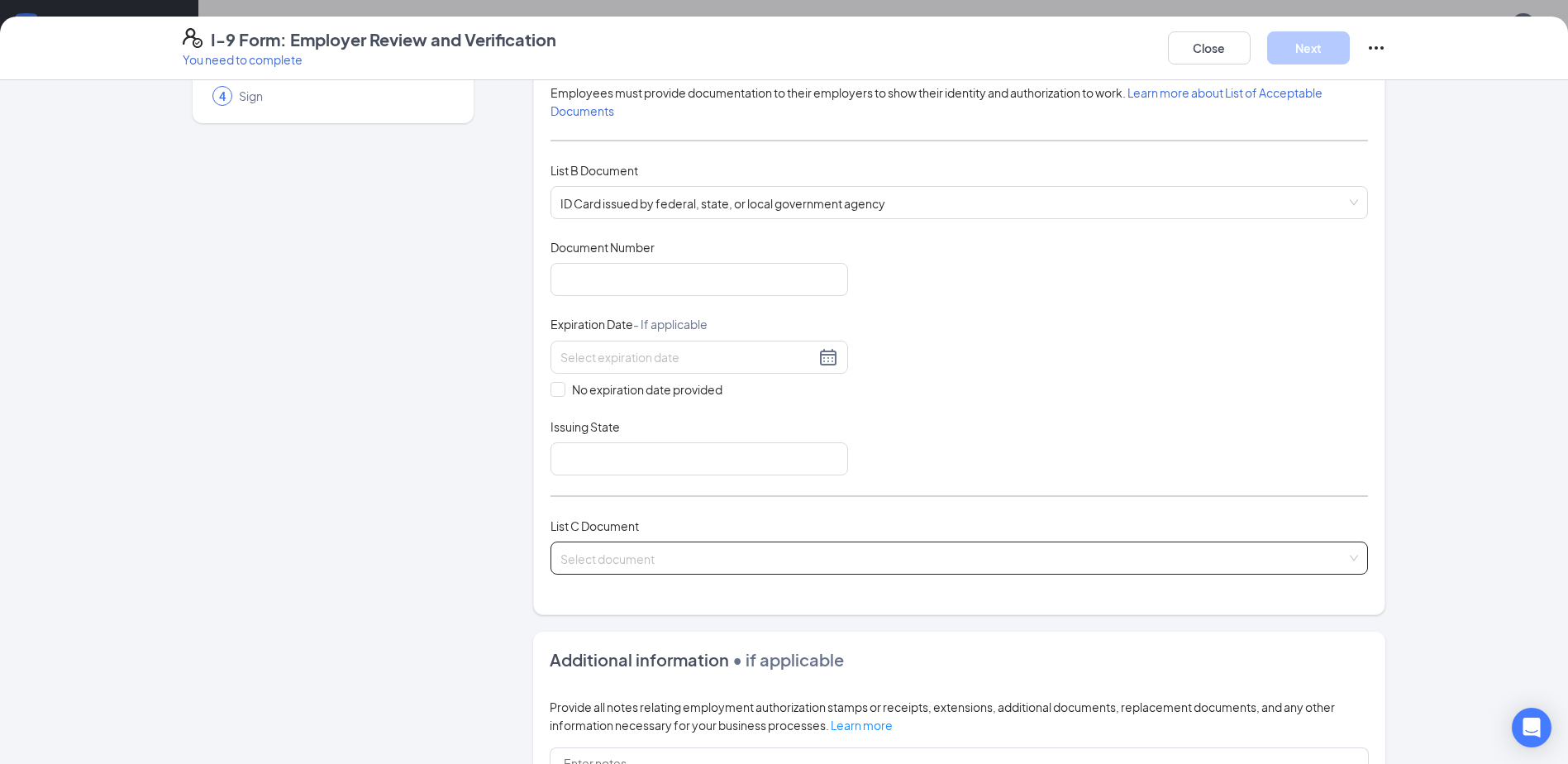
scroll to position [165, 0]
drag, startPoint x: 745, startPoint y: 524, endPoint x: 744, endPoint y: 549, distance: 25.0
click at [745, 525] on div "List C Document" at bounding box center [959, 523] width 818 height 18
click at [744, 550] on input "search" at bounding box center [953, 551] width 786 height 25
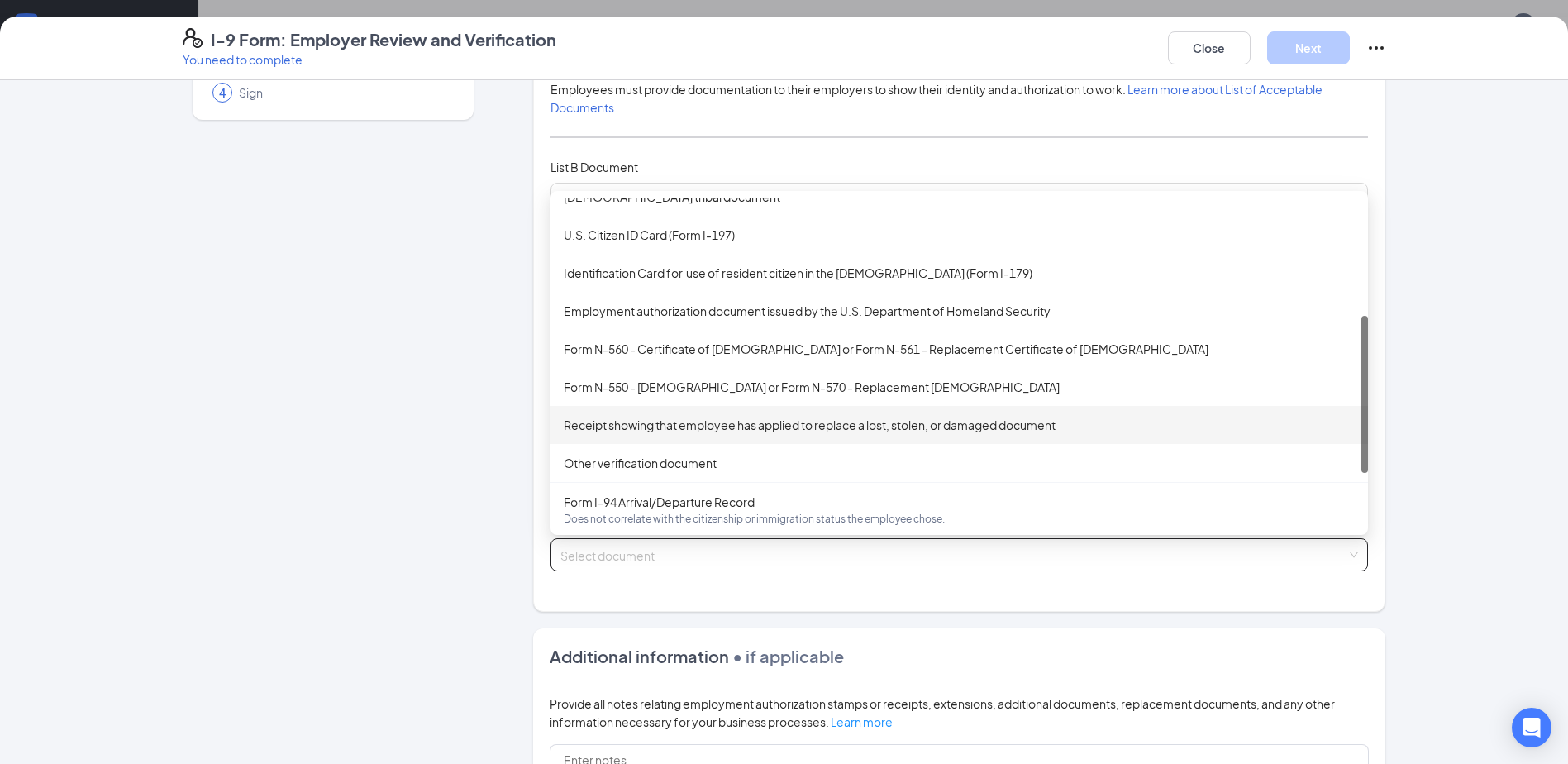
scroll to position [0, 0]
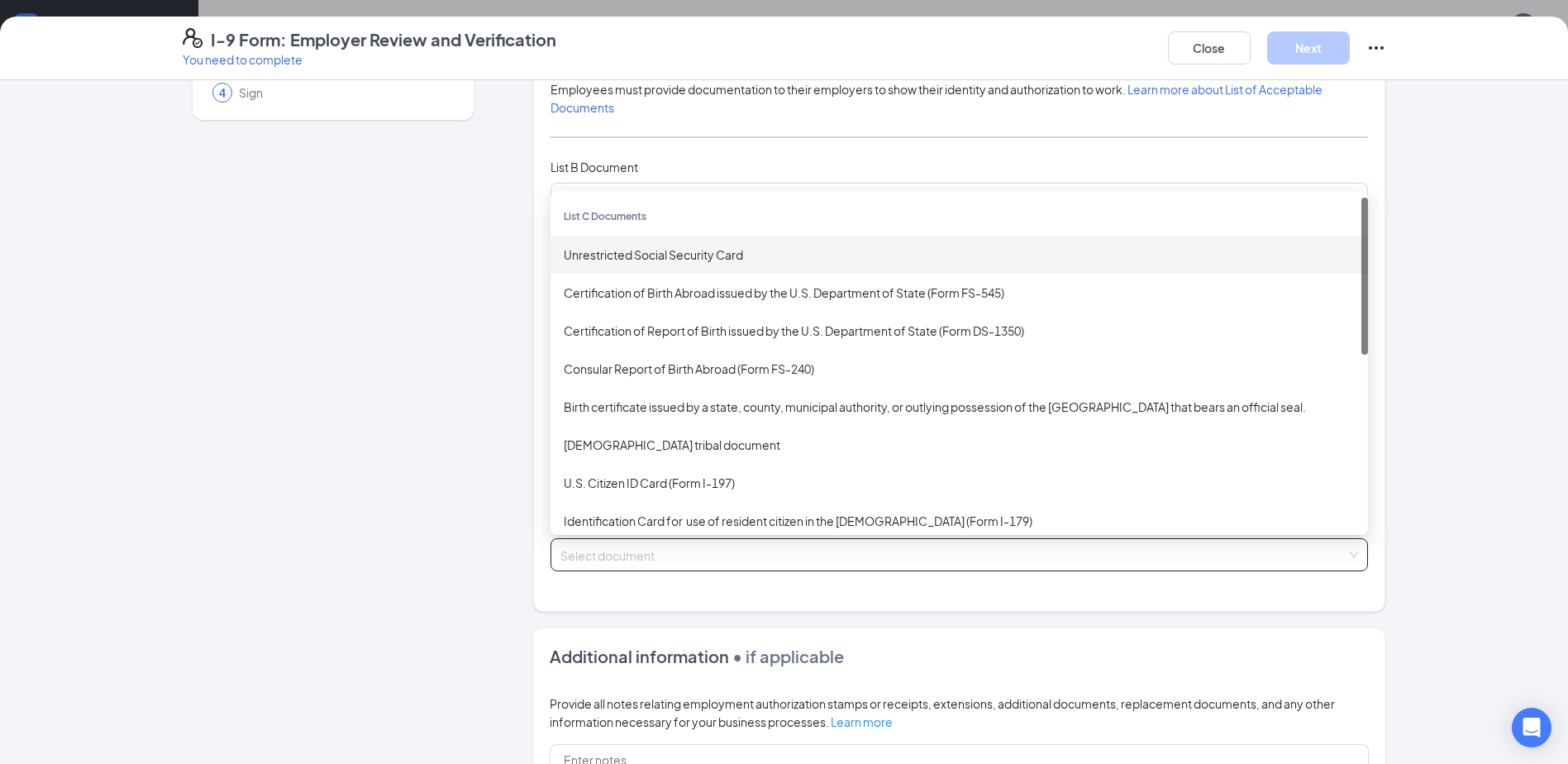
click at [670, 250] on div "Unrestricted Social Security Card" at bounding box center [959, 255] width 791 height 18
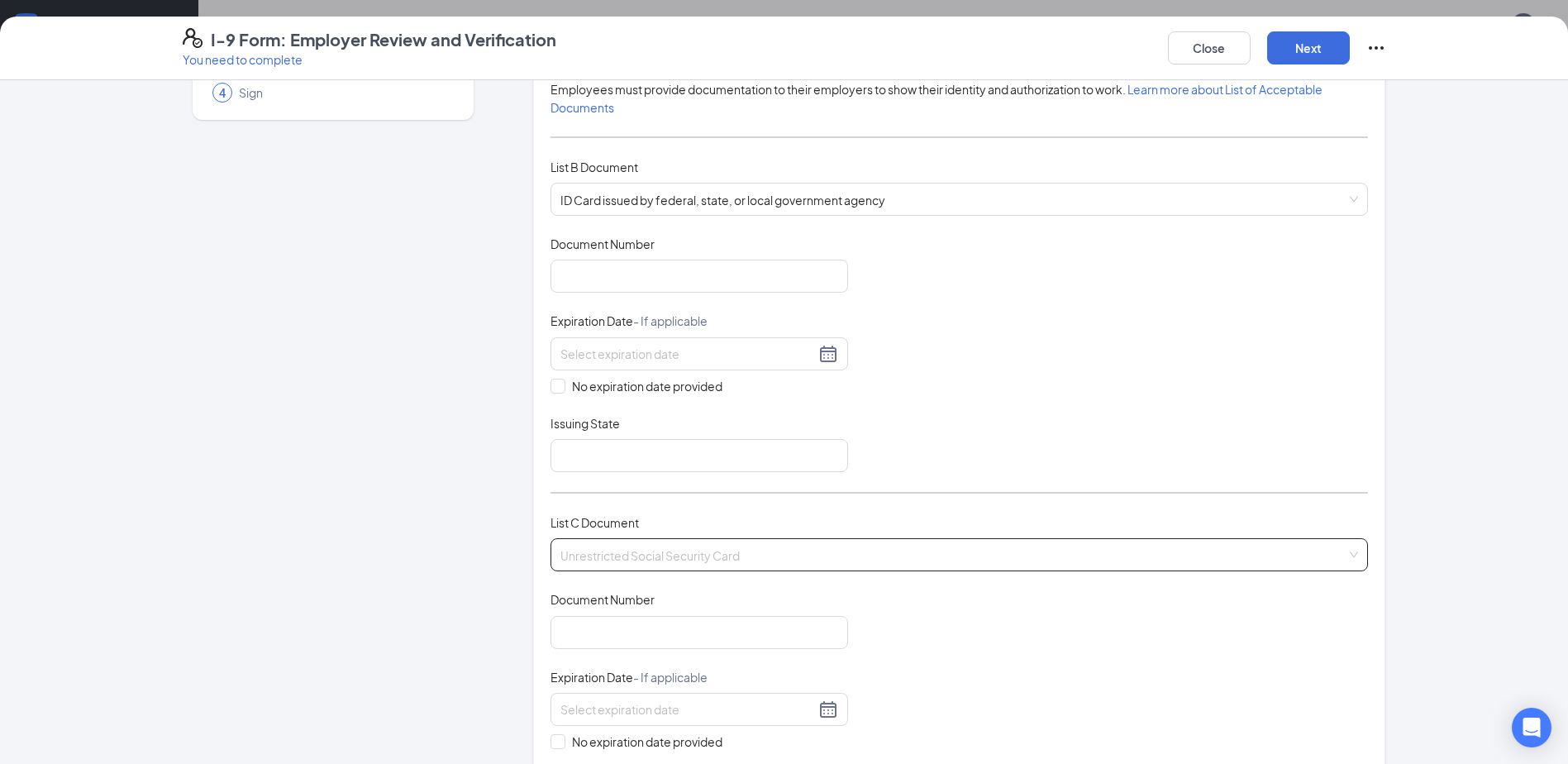
click at [599, 559] on span "Unrestricted Social Security Card" at bounding box center [959, 555] width 798 height 31
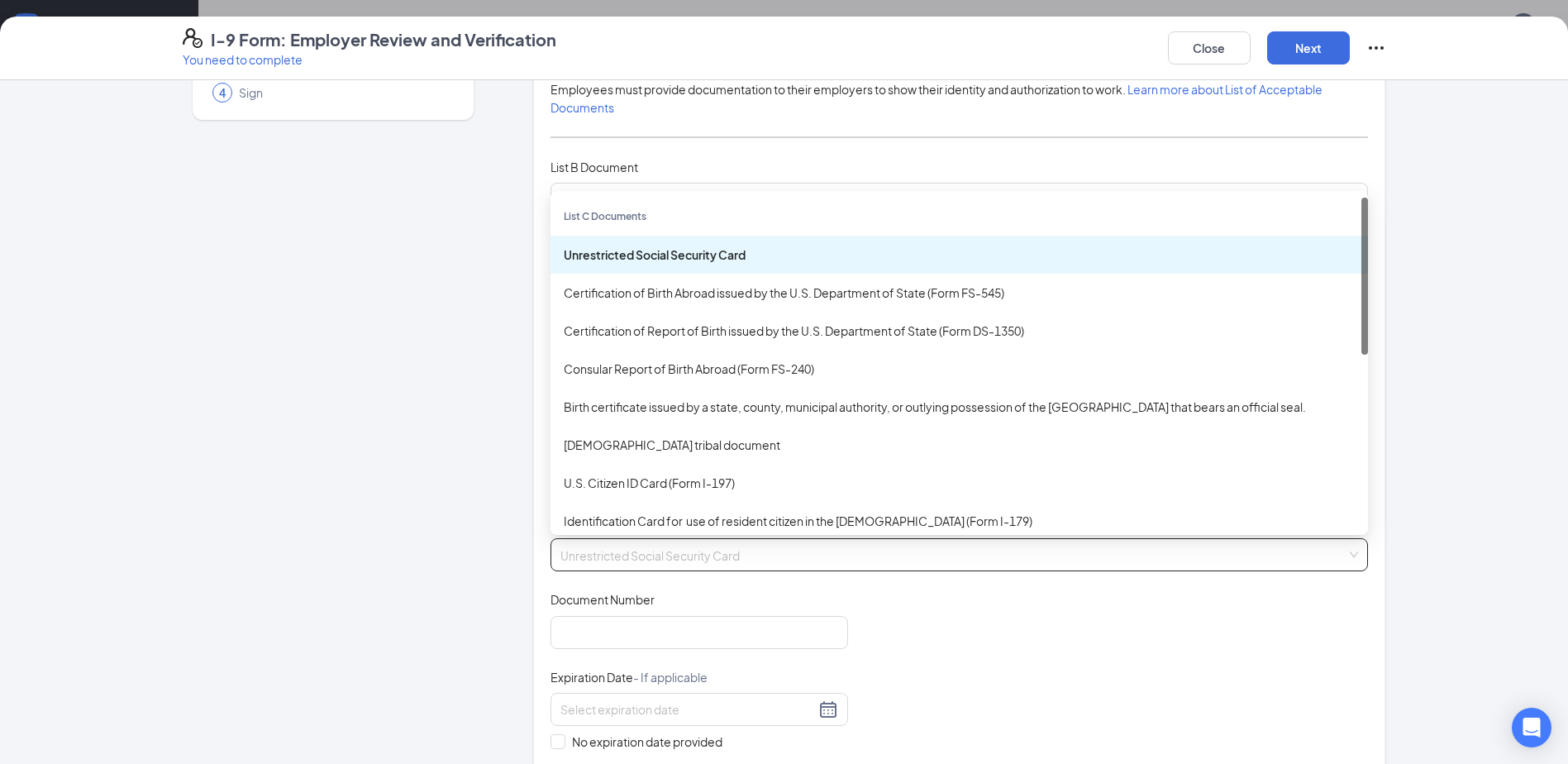
click at [599, 559] on span "Unrestricted Social Security Card" at bounding box center [959, 555] width 798 height 31
drag, startPoint x: 858, startPoint y: 543, endPoint x: 537, endPoint y: 539, distance: 321.0
click at [537, 539] on div "Which documents did your new hire bring? [PERSON_NAME] identifies as a [DEMOGRA…" at bounding box center [960, 400] width 853 height 937
click at [512, 583] on div "Employer Information 2 Document Information 3 Review 4 Sign Which documents did…" at bounding box center [784, 619] width 1204 height 1377
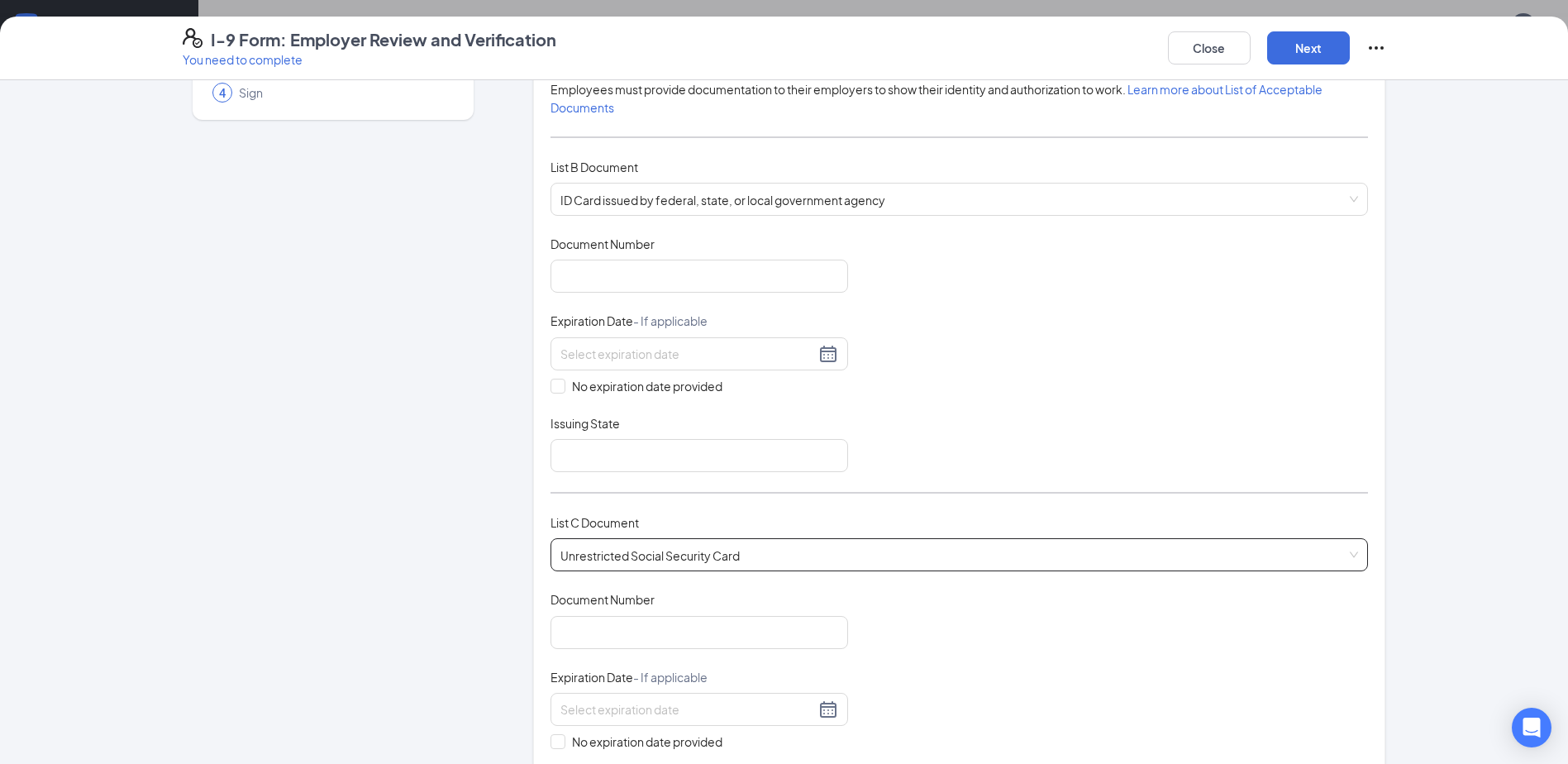
click at [618, 542] on span "Unrestricted Social Security Card" at bounding box center [959, 555] width 798 height 31
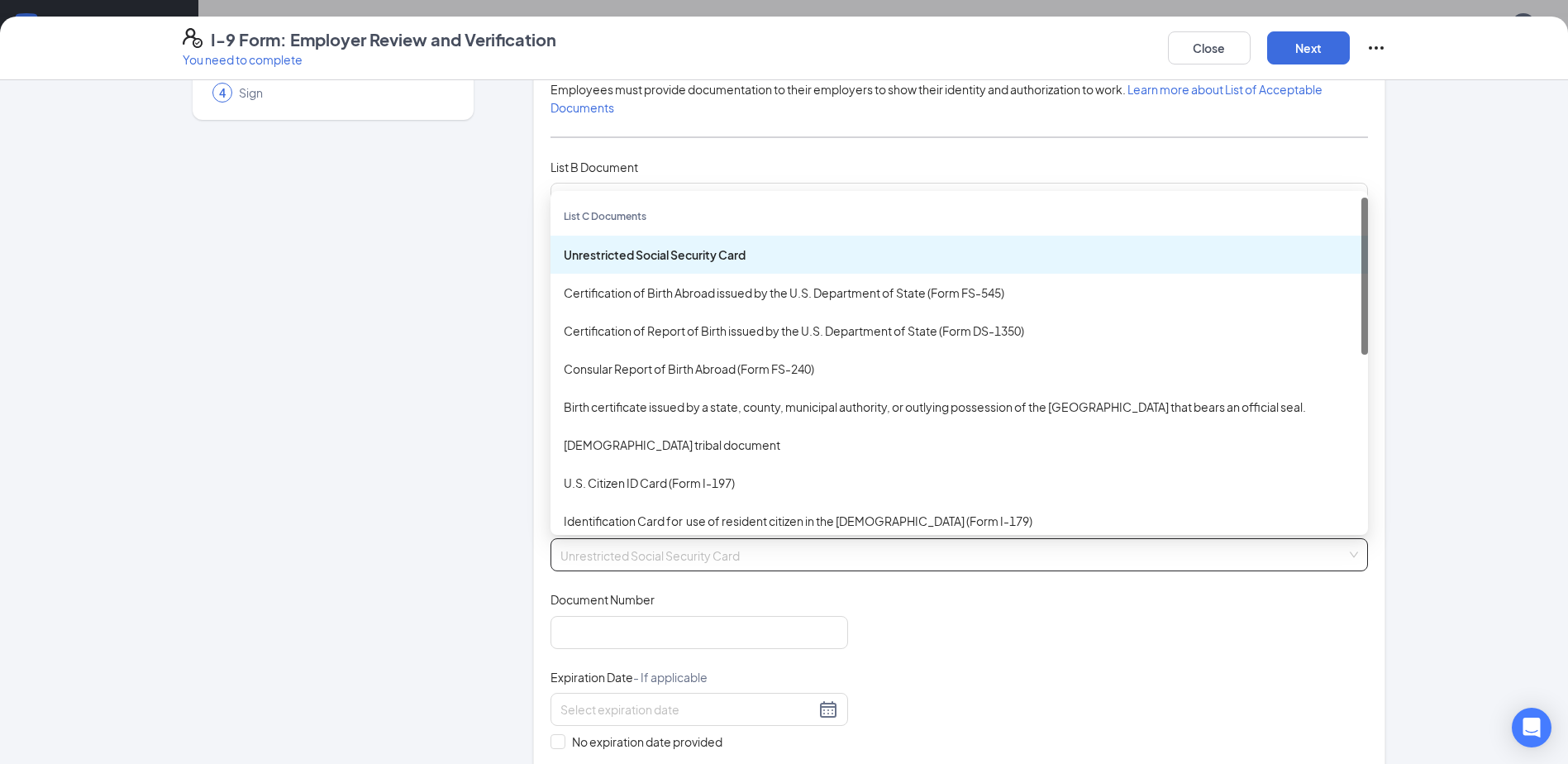
drag, startPoint x: 553, startPoint y: 257, endPoint x: 638, endPoint y: 244, distance: 86.0
click at [639, 245] on div "Unrestricted Social Security Card" at bounding box center [959, 254] width 818 height 38
drag, startPoint x: 607, startPoint y: 559, endPoint x: 1264, endPoint y: 642, distance: 662.2
click at [1264, 642] on div "Document Title Unrestricted Social Security Card Document Number Expiration Dat…" at bounding box center [959, 710] width 818 height 237
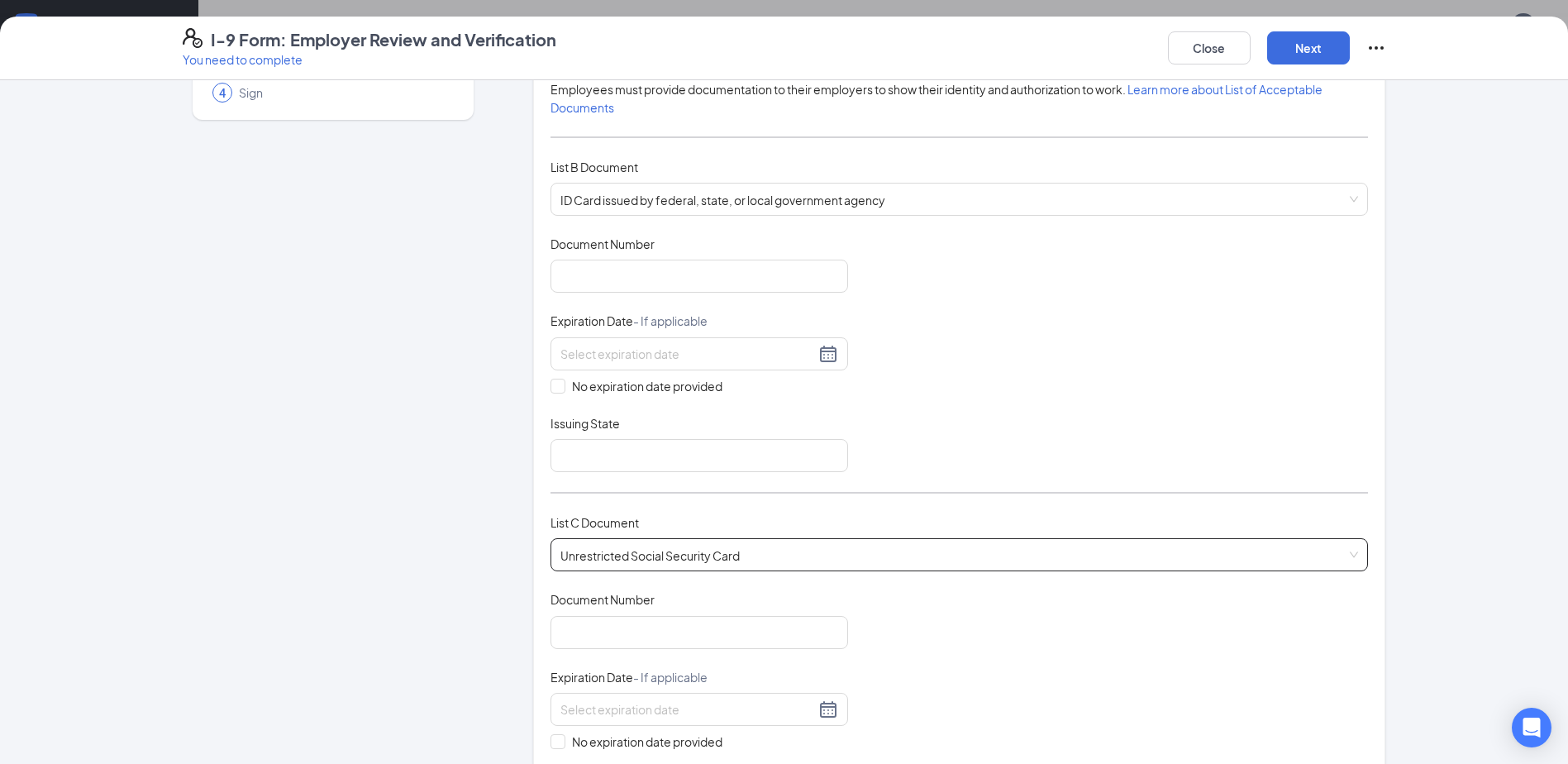
click at [994, 538] on div "List C Document Unrestricted Social Security Card Unrestricted Social Security …" at bounding box center [959, 552] width 818 height 78
drag, startPoint x: 994, startPoint y: 538, endPoint x: 998, endPoint y: 574, distance: 36.2
click at [998, 574] on div "List C Document Unrestricted Social Security Card Unrestricted Social Security …" at bounding box center [959, 552] width 818 height 78
click at [987, 562] on span "Unrestricted Social Security Card" at bounding box center [959, 555] width 798 height 31
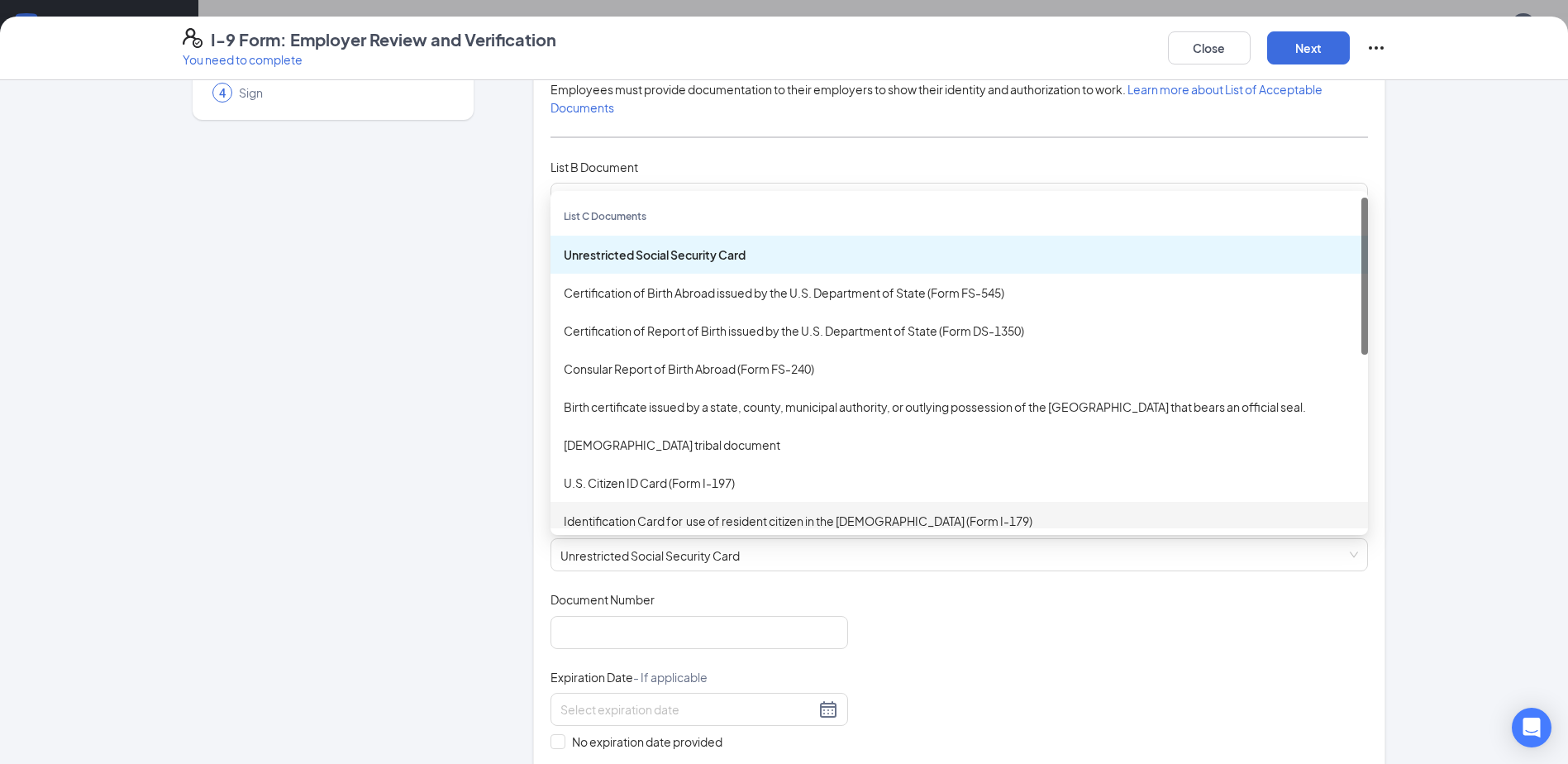
click at [370, 410] on div "Employer Information 2 Document Information 3 Review 4 Sign" at bounding box center [333, 619] width 301 height 1377
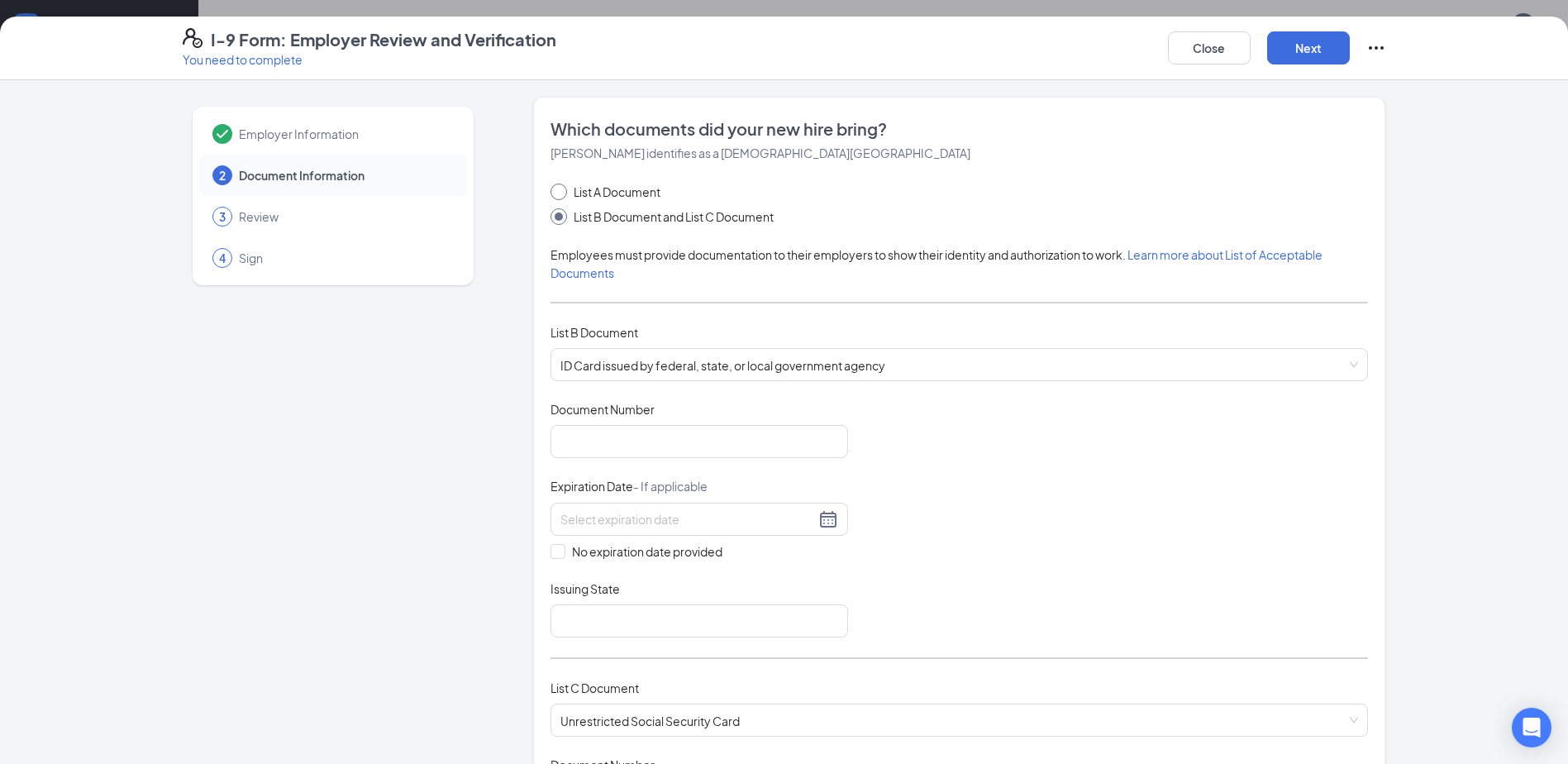
click at [637, 188] on span "List A Document" at bounding box center [616, 192] width 100 height 18
click at [562, 188] on input "List A Document" at bounding box center [556, 189] width 12 height 12
radio input "true"
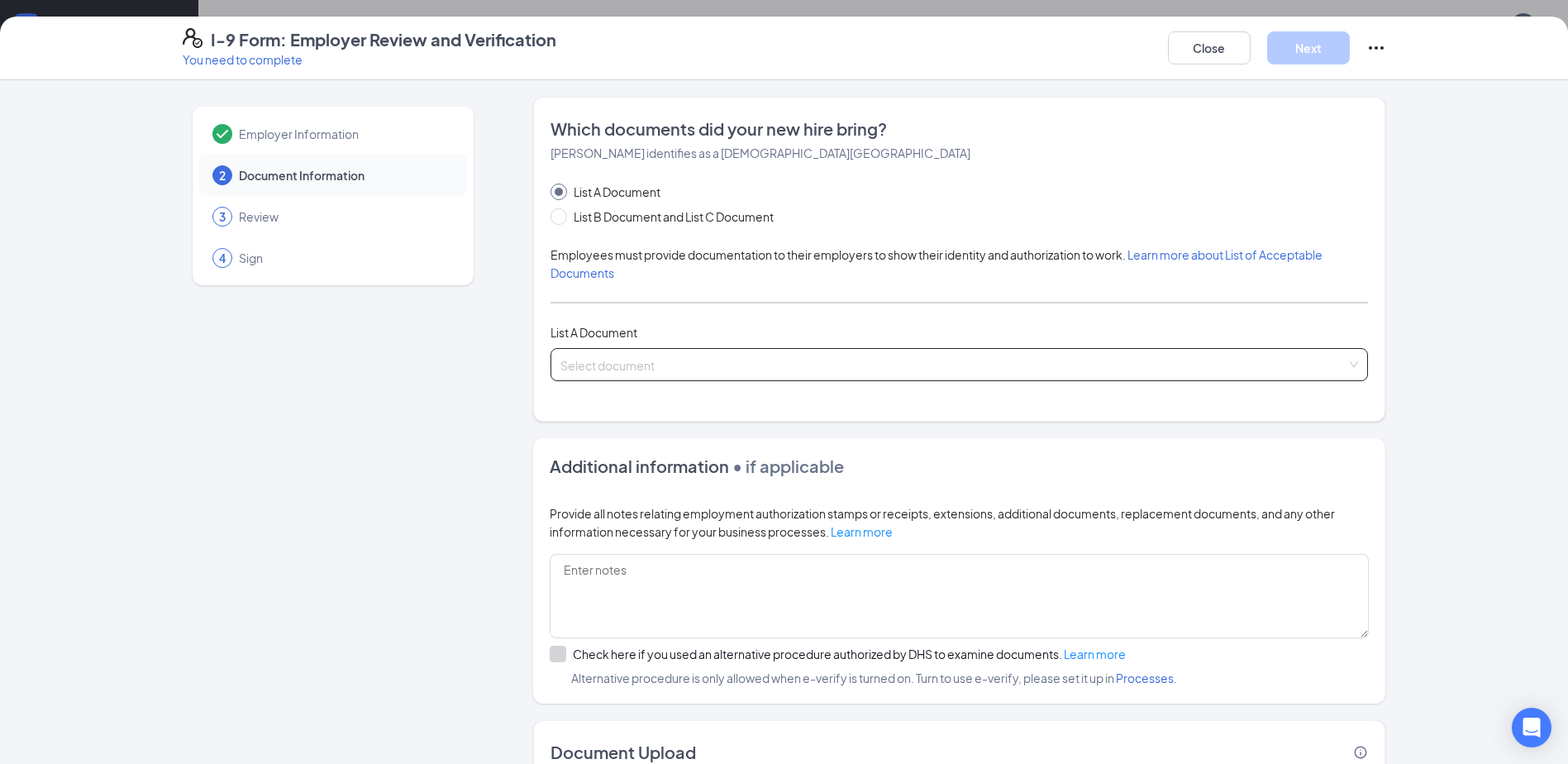
click at [911, 377] on span at bounding box center [953, 364] width 786 height 31
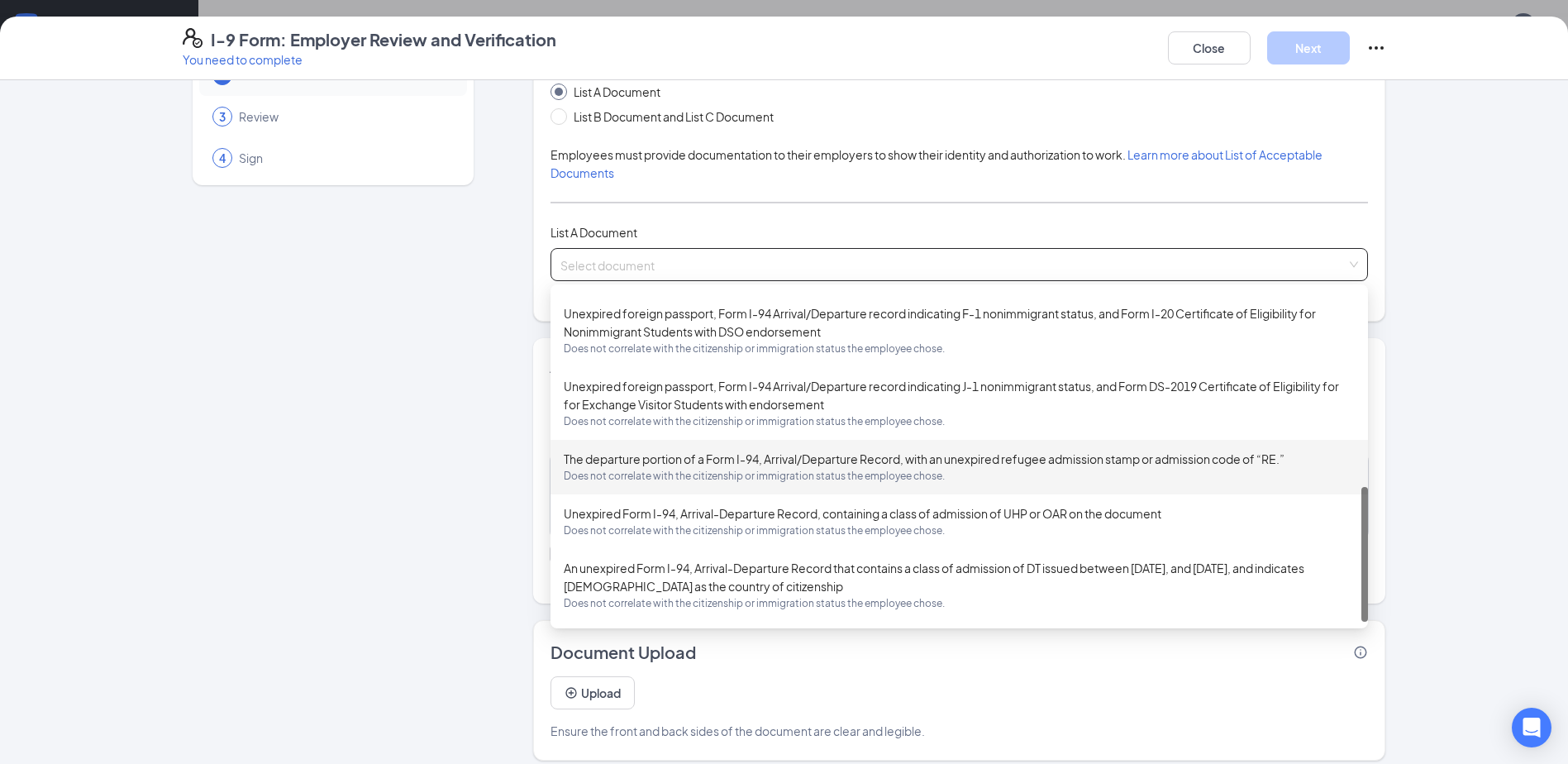
scroll to position [114, 0]
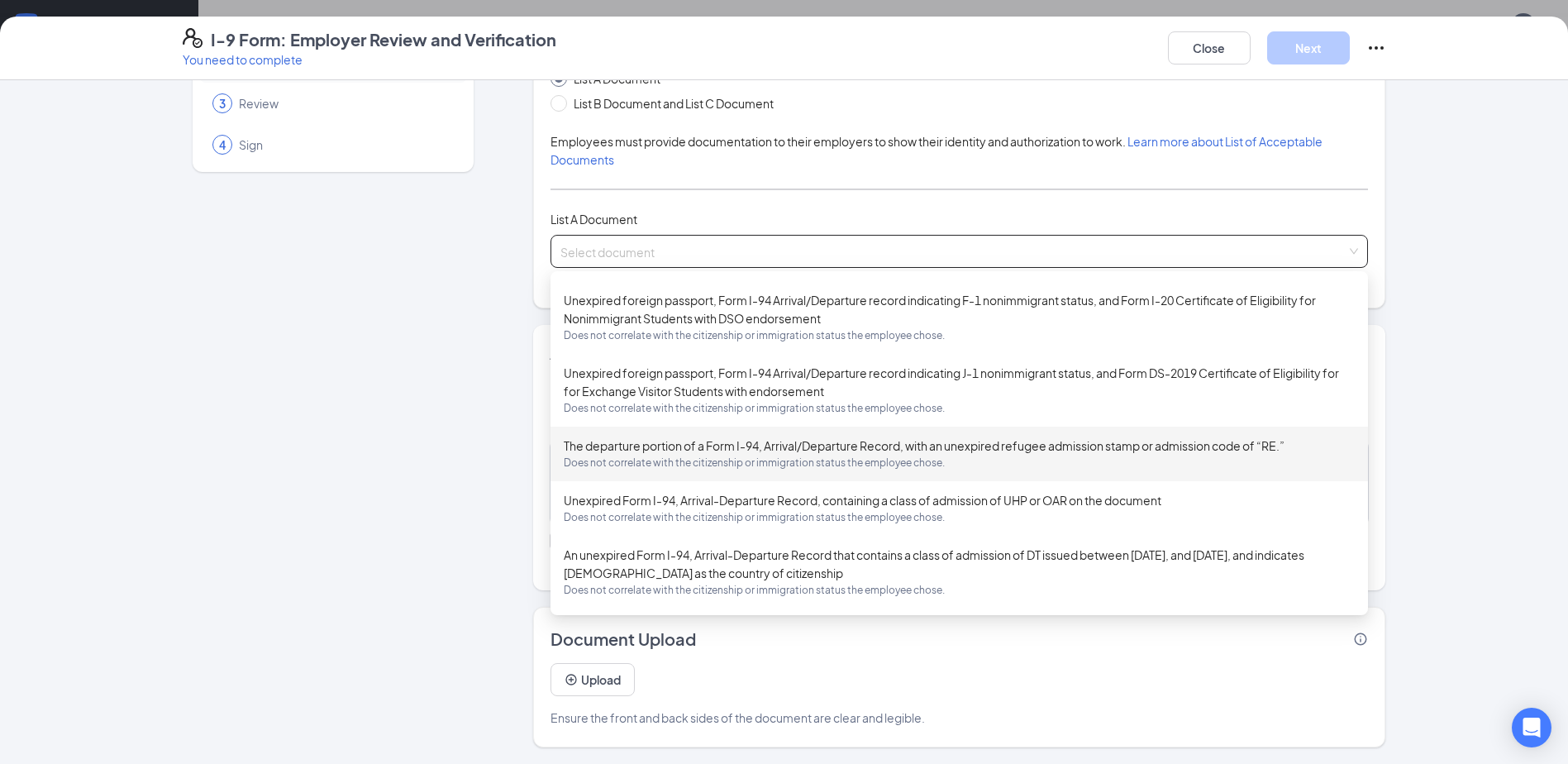
click at [365, 569] on div "Employer Information 2 Document Information 3 Review 4 Sign" at bounding box center [333, 365] width 301 height 764
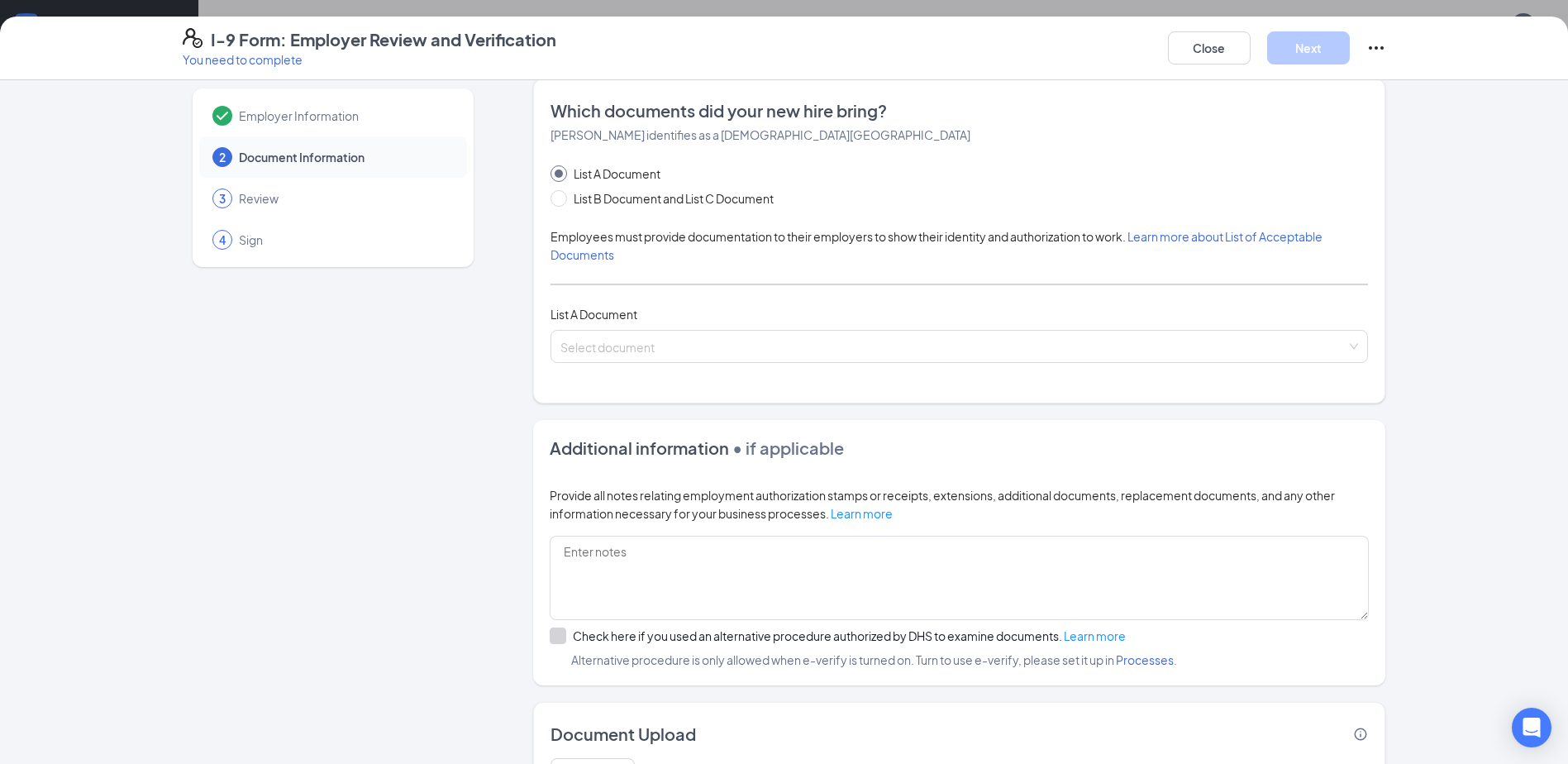
scroll to position [0, 0]
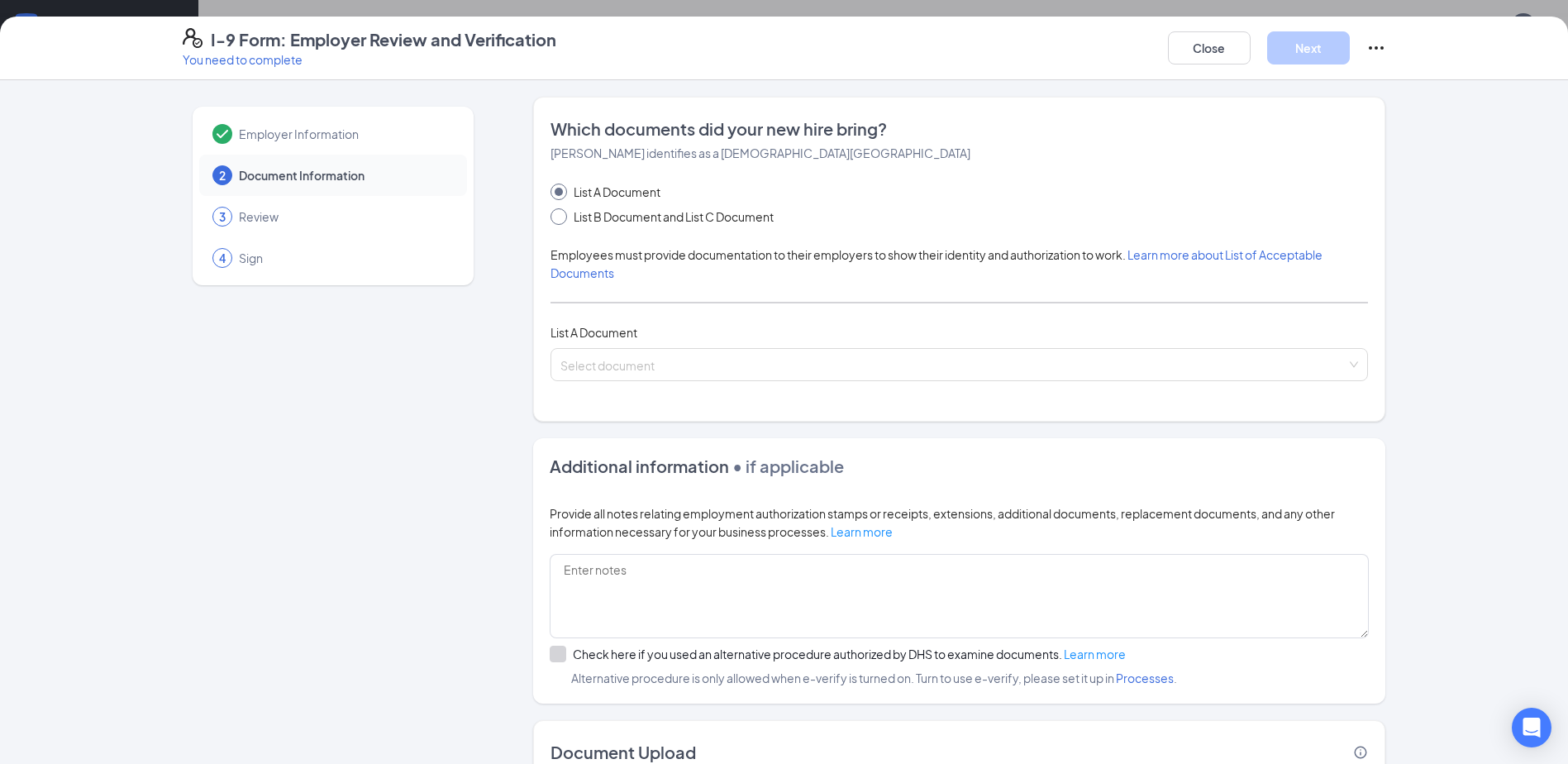
click at [656, 222] on span "List B Document and List C Document" at bounding box center [673, 216] width 214 height 18
click at [562, 220] on input "List B Document and List C Document" at bounding box center [556, 214] width 12 height 12
radio input "true"
radio input "false"
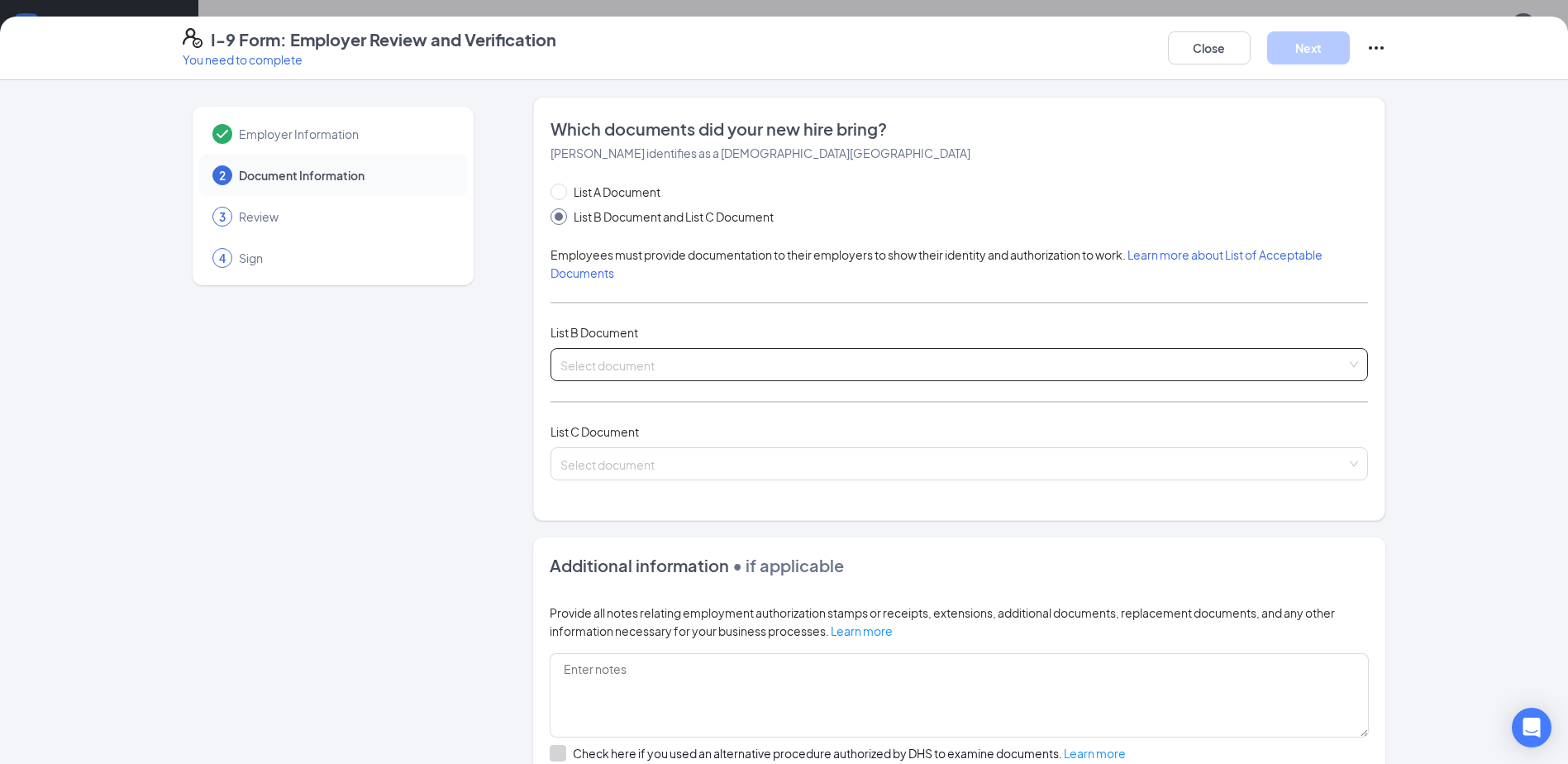
click at [710, 357] on input "search" at bounding box center [953, 360] width 786 height 25
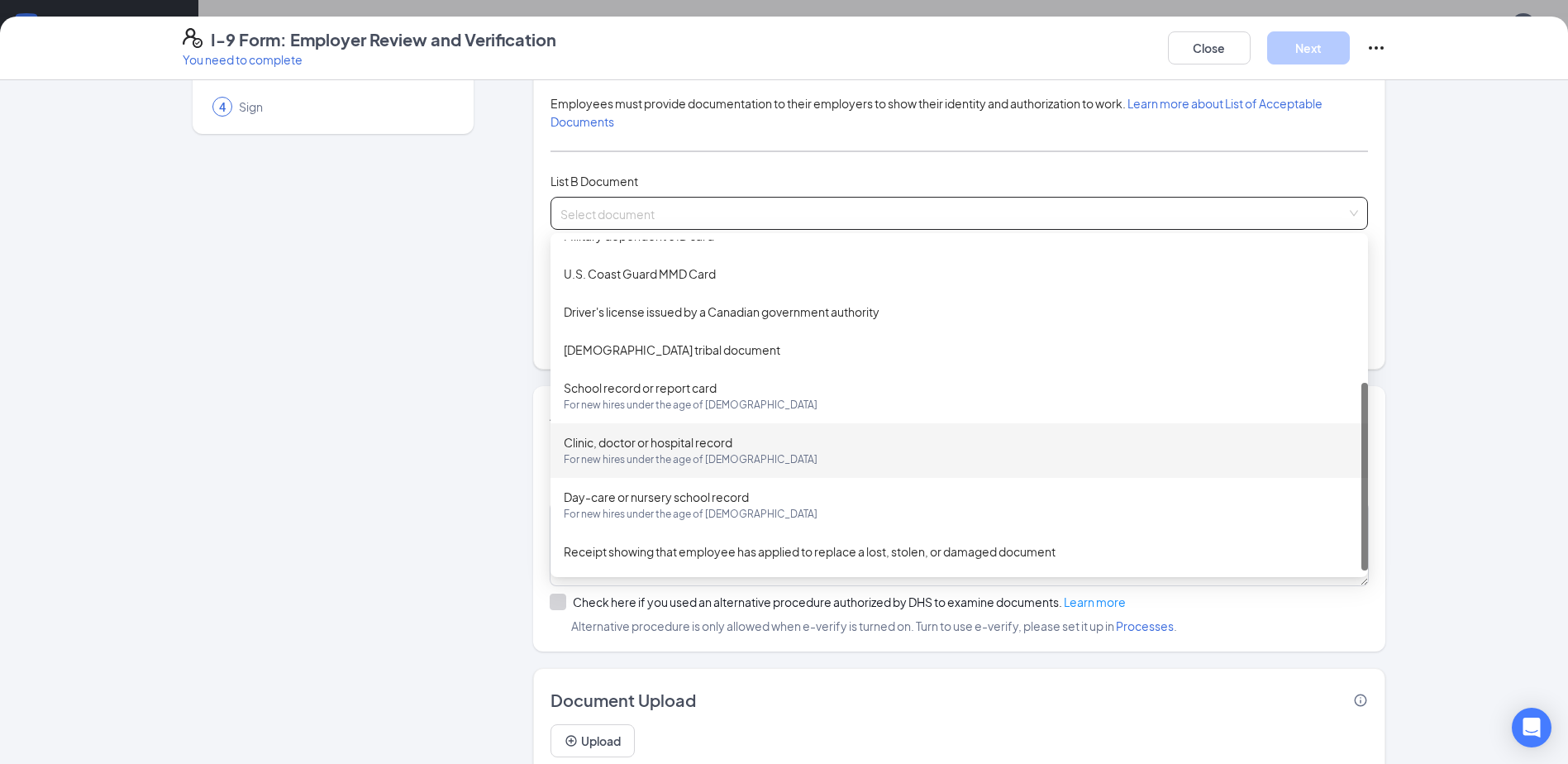
scroll to position [165, 0]
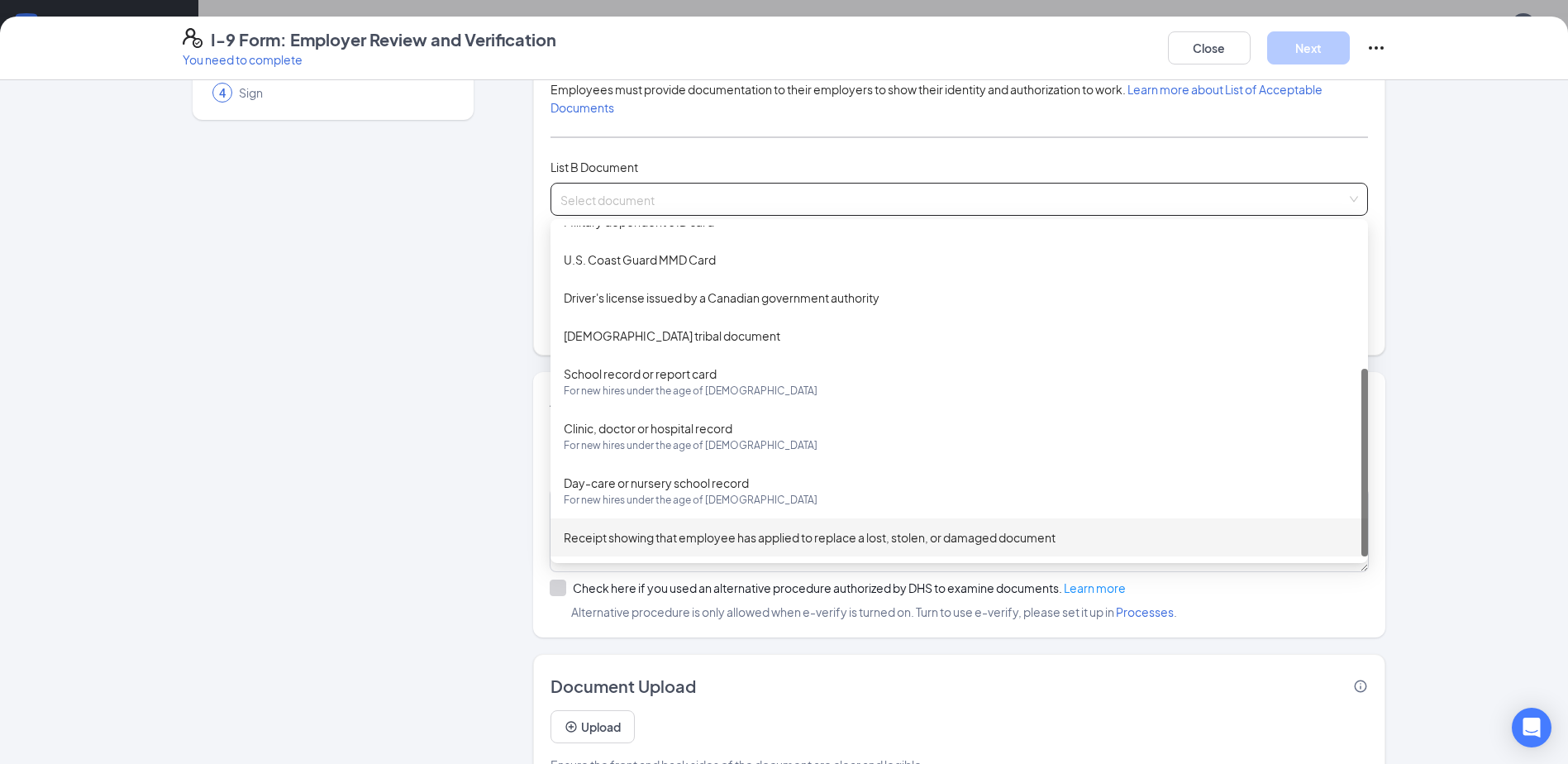
click at [194, 483] on div "Employer Information 2 Document Information 3 Review 4 Sign" at bounding box center [333, 362] width 301 height 863
